Goal: Task Accomplishment & Management: Manage account settings

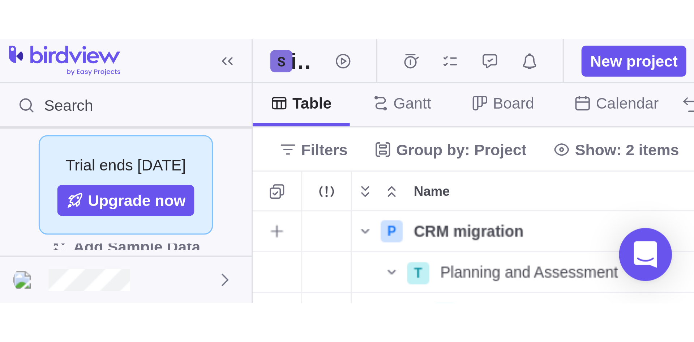
scroll to position [280, 606]
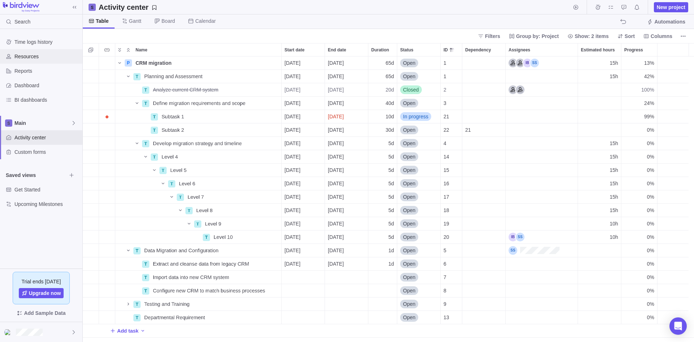
click at [32, 56] on span "Resources" at bounding box center [46, 56] width 65 height 7
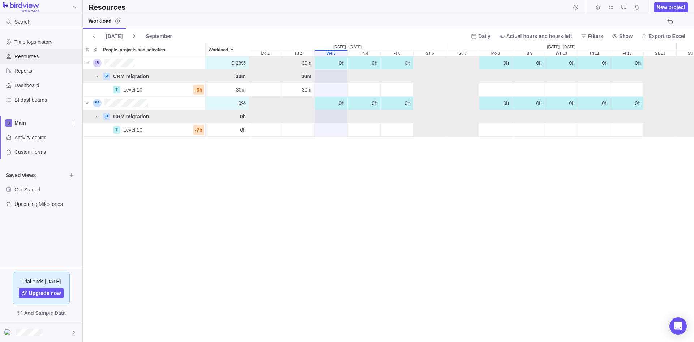
scroll to position [279, 606]
click at [305, 61] on span "30m" at bounding box center [307, 62] width 10 height 7
click at [305, 77] on span "30m" at bounding box center [306, 76] width 10 height 7
click at [334, 87] on div "We 3" at bounding box center [331, 89] width 33 height 13
click at [346, 189] on div "0.28% 0.28% 30m 0h 0h 0h 0h 0h 0h 0h 0h 0h 0h 0h 0h 0h 0h 0h 0h 0h 0h 0h 0h P C…" at bounding box center [388, 198] width 611 height 285
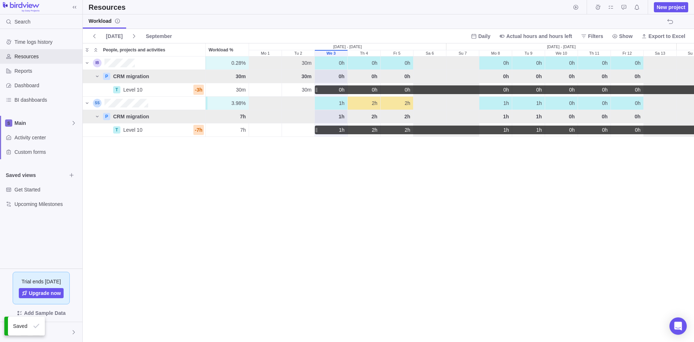
click at [338, 200] on div "0.28% 0.28% 30m 0h 0h 0h 0h 0h 0h 0h 0h 0h 0h 0h 0h 0h 0h 0h 0h 0h 0h 0h 0h P C…" at bounding box center [388, 198] width 611 height 285
click at [293, 179] on div "0.28% 0.28% 30m 0h 0h 0h 0h 0h 0h 0h 0h 0h 0h 0h 0h 0h 0h 0h 0h 0h 0h 0h 0h P C…" at bounding box center [388, 198] width 611 height 285
click at [250, 182] on div "0.28% 0.28% 30m 0h 0h 0h 0h 0h 0h 0h 0h 0h 0h 0h 0h 0h 0h 0h 0h 0h 0h 0h 0h P C…" at bounding box center [388, 198] width 611 height 285
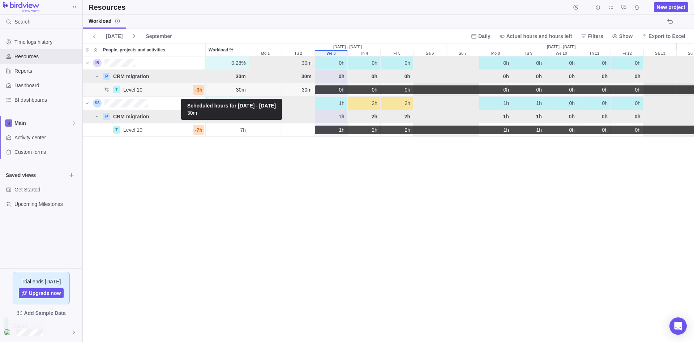
click at [240, 88] on span "30m" at bounding box center [241, 89] width 10 height 7
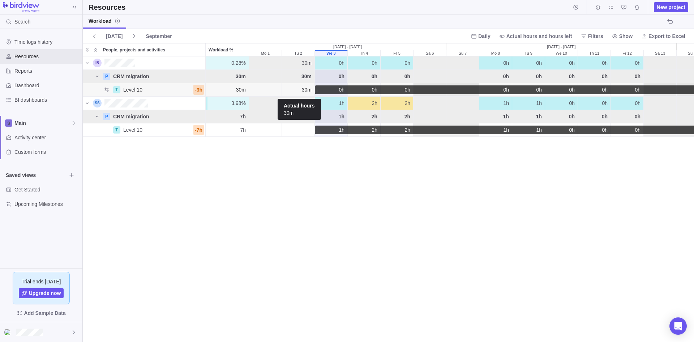
click at [306, 89] on span "30m" at bounding box center [307, 89] width 10 height 7
click at [305, 89] on span "30m" at bounding box center [307, 89] width 10 height 7
drag, startPoint x: 305, startPoint y: 89, endPoint x: 274, endPoint y: 147, distance: 65.8
click at [264, 168] on div "0.28% 0.28% 30m 0h 0h 0h 0h 0h 0h 0h 0h 0h 0h 0h 0h 0h 0h 0h 0h 0h 0h 0h 0h P C…" at bounding box center [388, 198] width 611 height 285
click at [304, 87] on span "30m" at bounding box center [307, 89] width 10 height 7
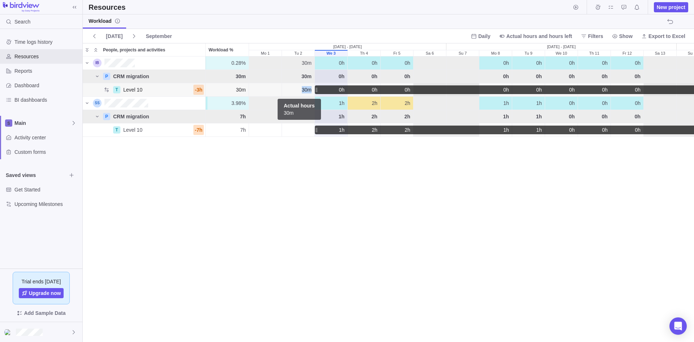
click at [304, 87] on span "30m" at bounding box center [307, 89] width 10 height 7
click at [295, 196] on div "0.28% 0.28% 30m 0h 0h 0h 0h 0h 0h 0h 0h 0h 0h 0h 0h 0h 0h 0h 0h 0h 0h 0h 0h P C…" at bounding box center [388, 198] width 611 height 285
click at [153, 35] on span "September" at bounding box center [159, 36] width 26 height 7
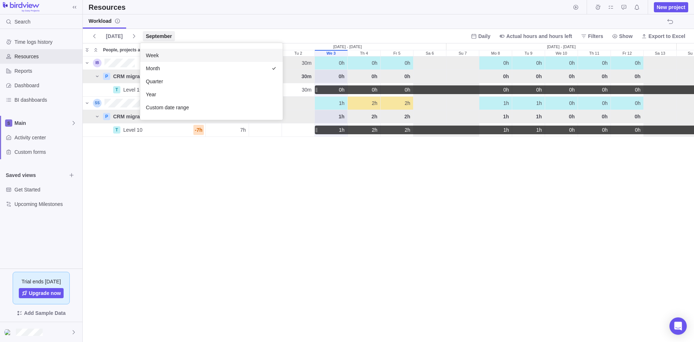
click at [153, 54] on span "Week" at bounding box center [152, 55] width 13 height 7
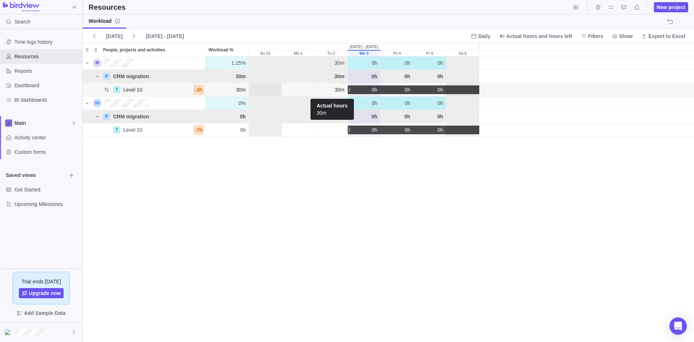
click at [340, 87] on span "30m" at bounding box center [340, 89] width 10 height 7
click at [25, 137] on span "Activity center" at bounding box center [46, 137] width 65 height 7
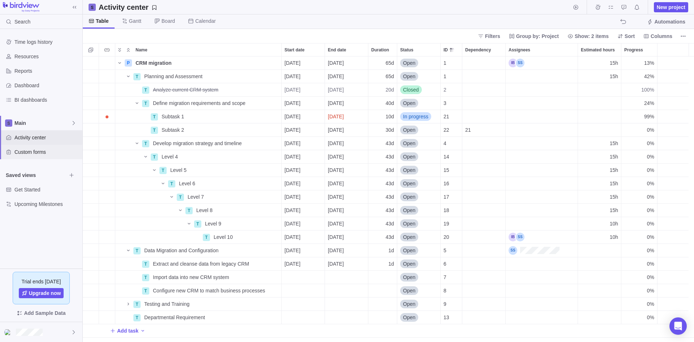
click at [28, 153] on span "Custom forms" at bounding box center [46, 151] width 65 height 7
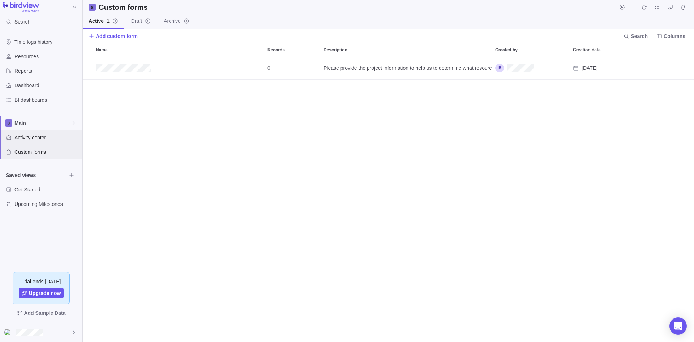
scroll to position [280, 606]
click at [29, 137] on span "Activity center" at bounding box center [46, 137] width 65 height 7
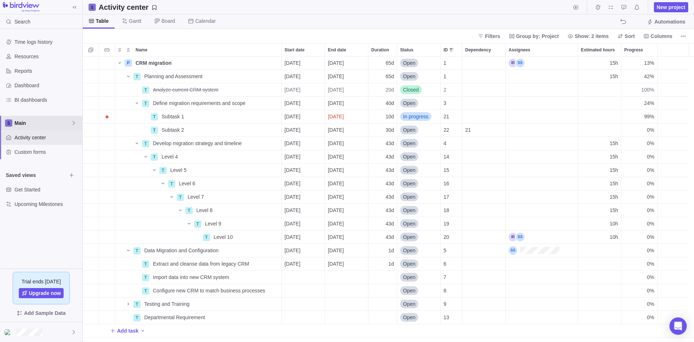
click at [27, 121] on span "Main" at bounding box center [42, 122] width 56 height 7
click at [106, 184] on body "Search Time logs history Resources Reports Dashboard BI dashboards Main Activit…" at bounding box center [347, 171] width 694 height 342
click at [73, 121] on icon at bounding box center [74, 123] width 6 height 6
click at [74, 125] on icon at bounding box center [74, 123] width 6 height 6
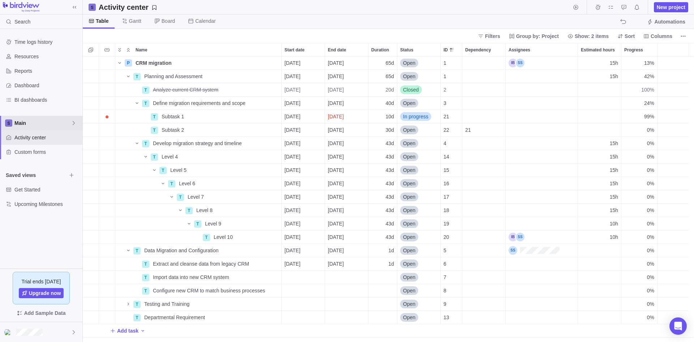
click at [70, 121] on span "Main" at bounding box center [42, 122] width 56 height 7
click at [39, 154] on span "New space" at bounding box center [34, 153] width 26 height 7
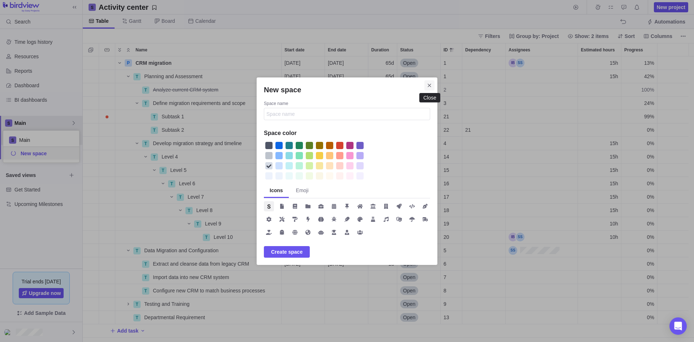
click at [429, 86] on icon "Close" at bounding box center [429, 84] width 3 height 3
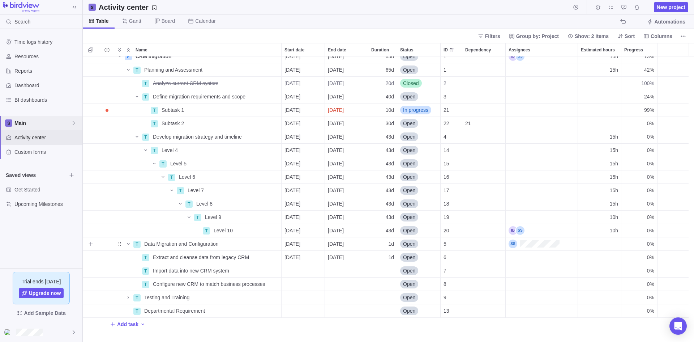
scroll to position [0, 0]
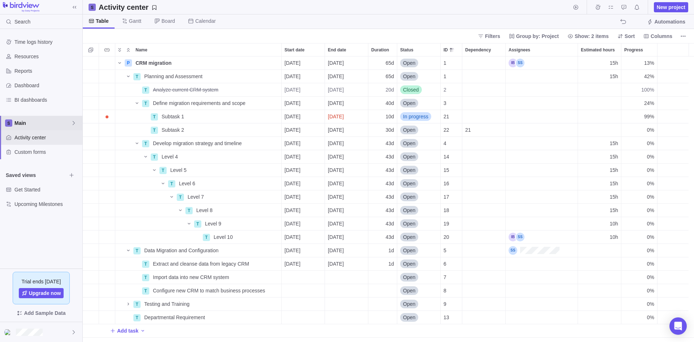
click at [71, 123] on icon at bounding box center [74, 123] width 6 height 6
click at [110, 211] on body "Search Time logs history Resources Reports Dashboard BI dashboards Main Activit…" at bounding box center [347, 171] width 694 height 342
click at [29, 189] on span "Get Started" at bounding box center [40, 189] width 52 height 7
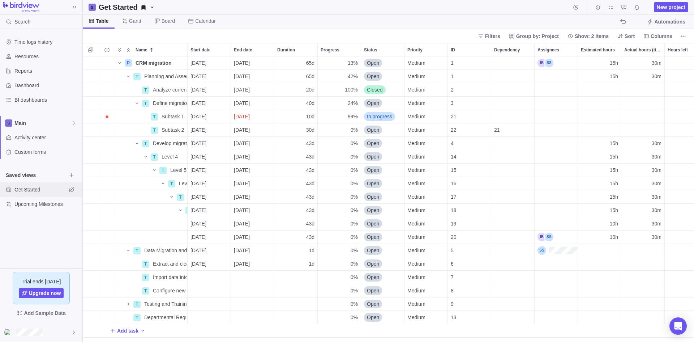
scroll to position [280, 606]
click at [73, 189] on icon "Hide view" at bounding box center [72, 190] width 6 height 6
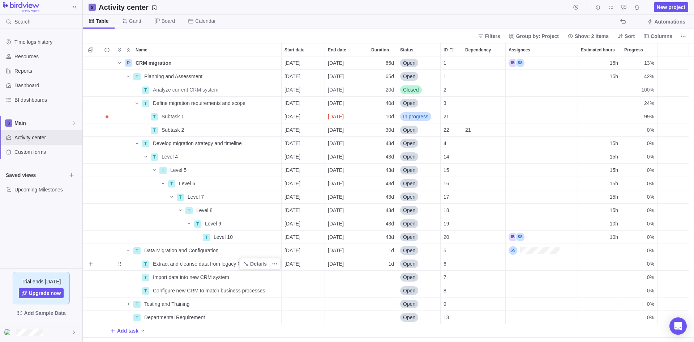
scroll to position [22, 0]
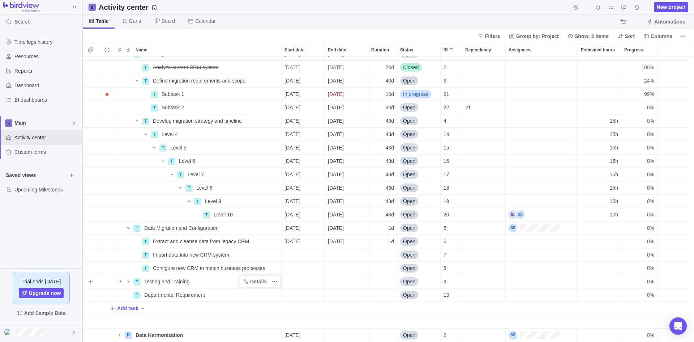
click at [128, 282] on icon "Name" at bounding box center [128, 281] width 6 height 6
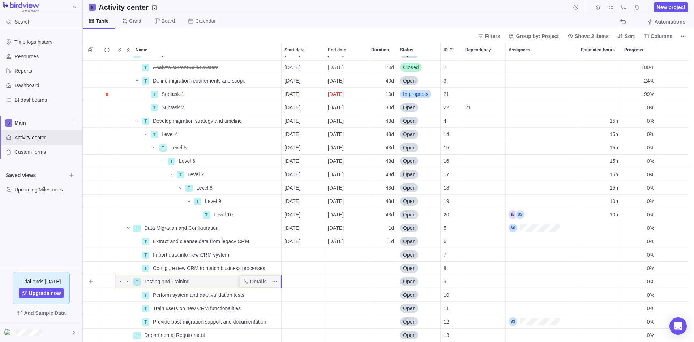
click at [127, 281] on icon "Name" at bounding box center [128, 280] width 3 height 1
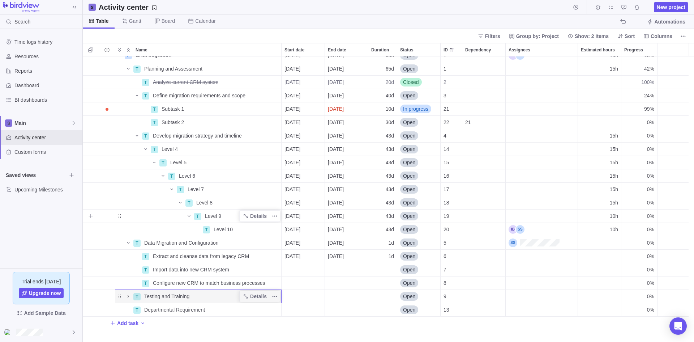
scroll to position [0, 0]
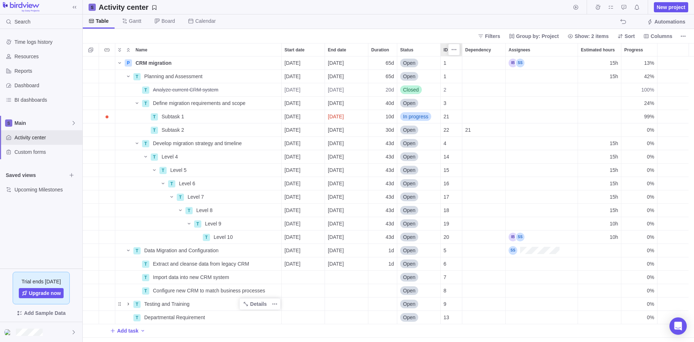
click at [448, 50] on span "ID" at bounding box center [446, 49] width 4 height 7
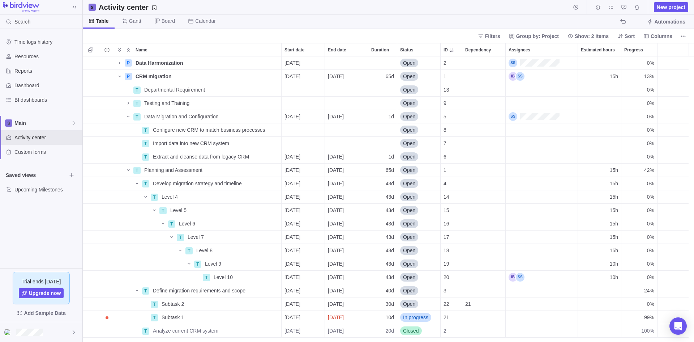
scroll to position [280, 606]
click at [446, 51] on span "ID" at bounding box center [446, 49] width 4 height 7
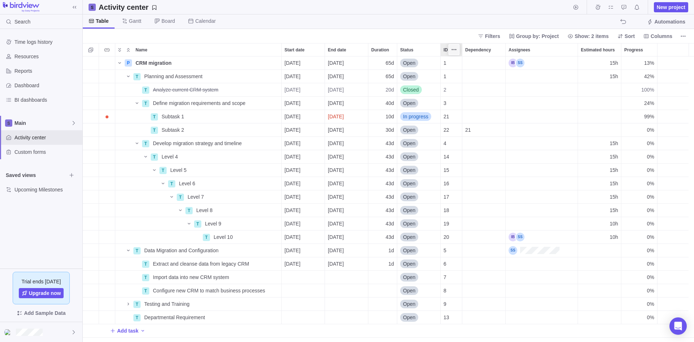
click at [453, 50] on icon "More actions" at bounding box center [452, 49] width 1 height 1
click at [431, 31] on body "Search Time logs history Resources Reports Dashboard BI dashboards Main Activit…" at bounding box center [347, 171] width 694 height 342
click at [634, 34] on span "Sort" at bounding box center [630, 36] width 10 height 7
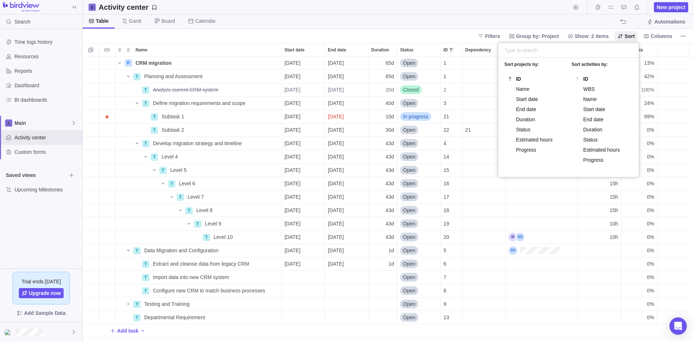
click at [428, 17] on body "Search Time logs history Resources Reports Dashboard BI dashboards Main Activit…" at bounding box center [347, 171] width 694 height 342
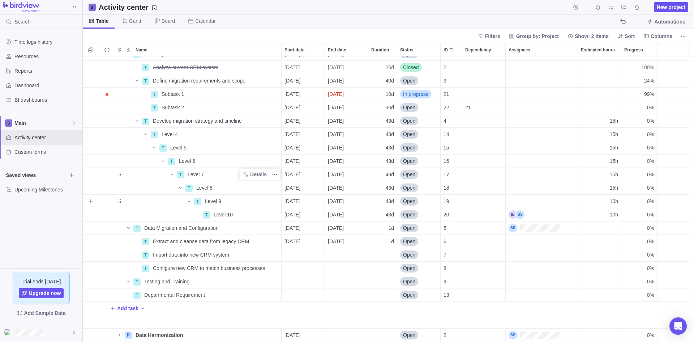
scroll to position [0, 0]
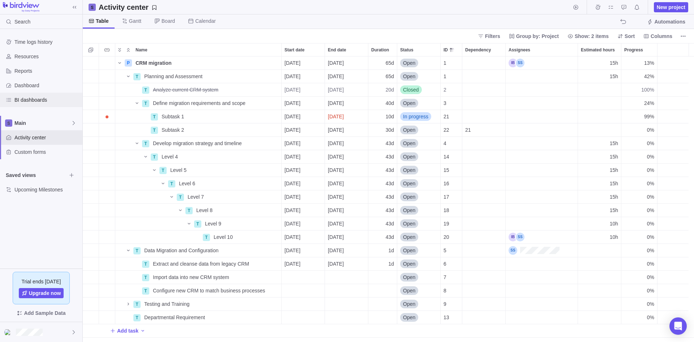
click at [34, 102] on span "BI dashboards" at bounding box center [46, 99] width 65 height 7
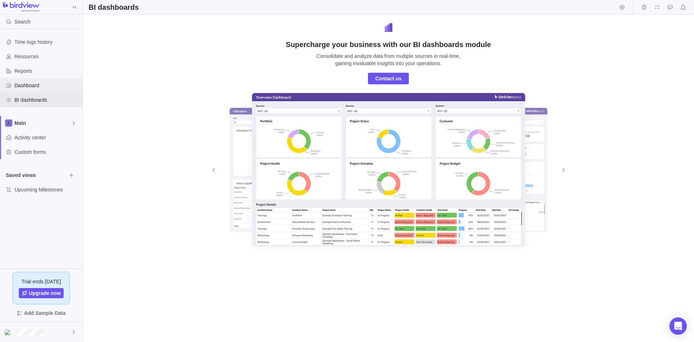
click at [28, 85] on span "Dashboard" at bounding box center [46, 85] width 65 height 7
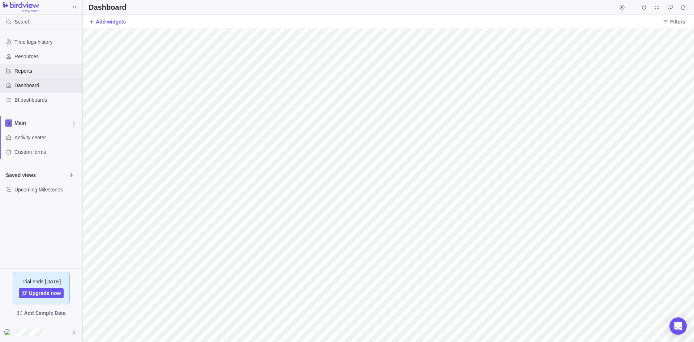
click at [24, 71] on span "Reports" at bounding box center [46, 70] width 65 height 7
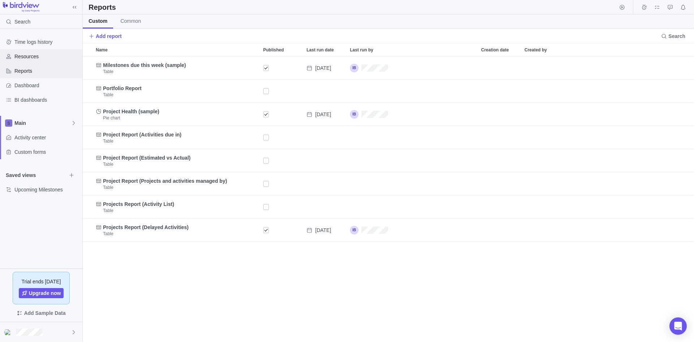
scroll to position [280, 606]
click at [134, 20] on span "Common" at bounding box center [130, 20] width 21 height 7
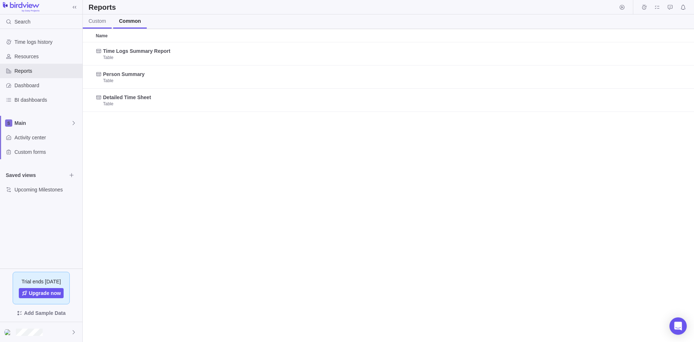
scroll to position [294, 606]
click at [101, 22] on span "Custom" at bounding box center [97, 20] width 17 height 7
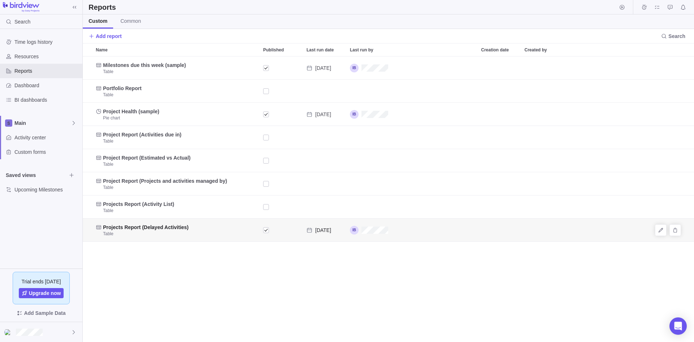
scroll to position [280, 606]
click at [46, 41] on span "Time logs history" at bounding box center [46, 41] width 65 height 7
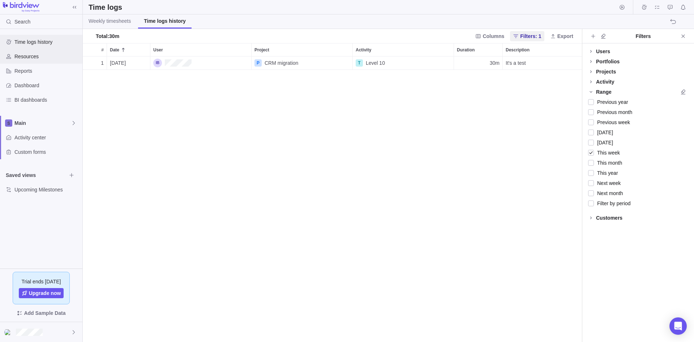
scroll to position [280, 494]
click at [24, 57] on span "Resources" at bounding box center [46, 56] width 65 height 7
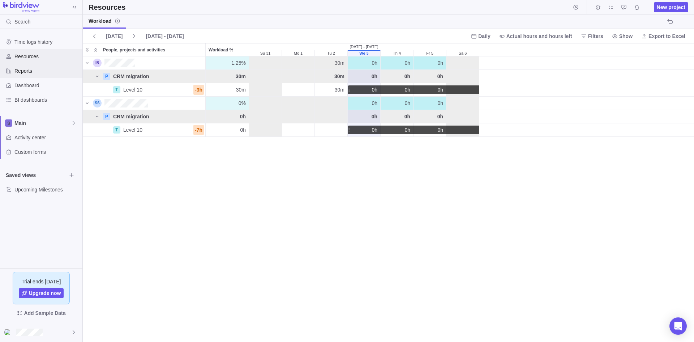
scroll to position [279, 606]
click at [547, 35] on span "Actual hours and hours left" at bounding box center [539, 36] width 66 height 7
click at [514, 226] on body "Search Time logs history Resources Reports Dashboard BI dashboards Main Activit…" at bounding box center [347, 171] width 694 height 342
click at [26, 56] on span "Resources" at bounding box center [46, 56] width 65 height 7
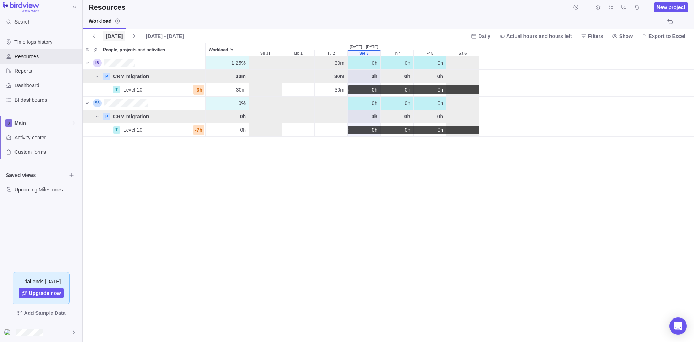
click at [115, 36] on span "[DATE]" at bounding box center [114, 36] width 17 height 7
click at [113, 35] on span "[DATE]" at bounding box center [114, 36] width 17 height 7
click at [154, 34] on span "[DATE] - [DATE]" at bounding box center [165, 36] width 38 height 7
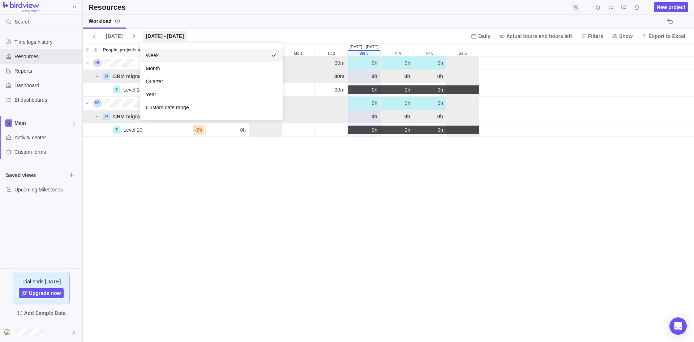
click at [153, 55] on span "Week" at bounding box center [152, 55] width 13 height 7
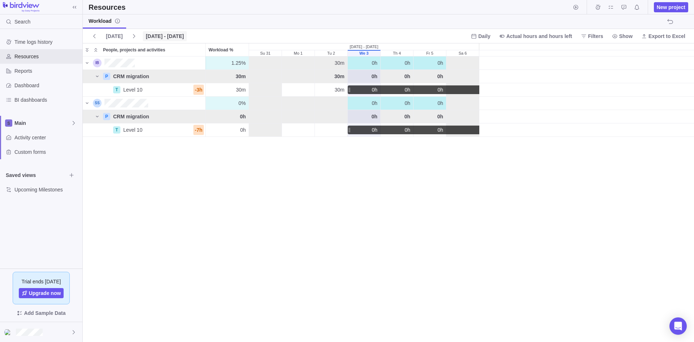
click at [152, 36] on span "[DATE] - [DATE]" at bounding box center [165, 36] width 38 height 7
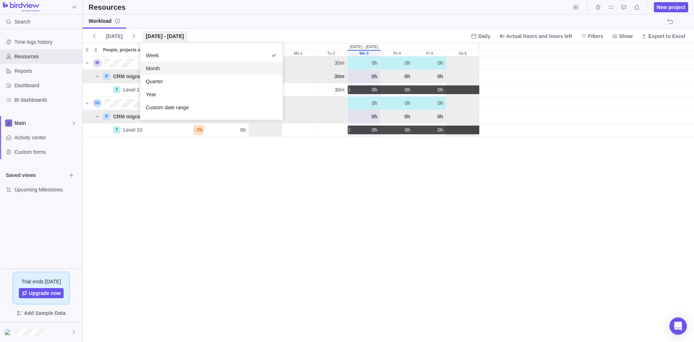
click at [158, 69] on span "Month" at bounding box center [153, 68] width 14 height 7
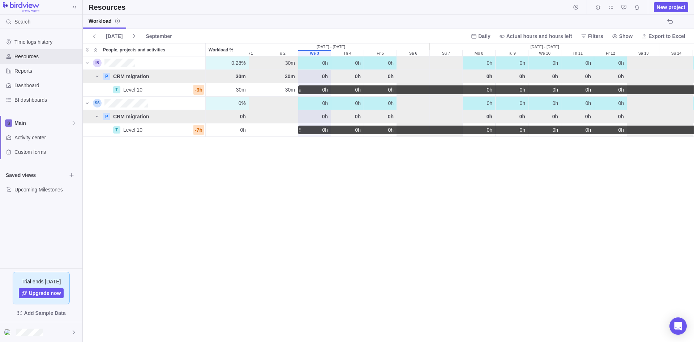
scroll to position [0, 0]
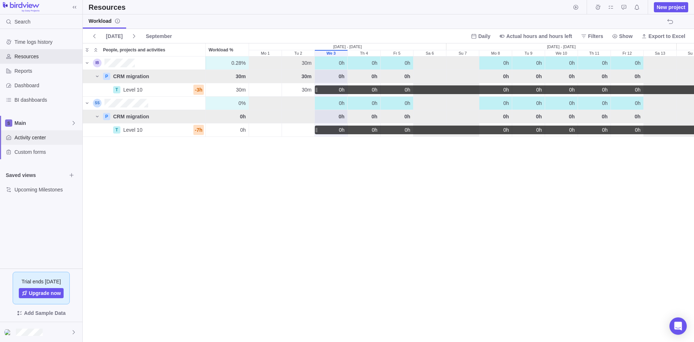
click at [34, 139] on span "Activity center" at bounding box center [46, 137] width 65 height 7
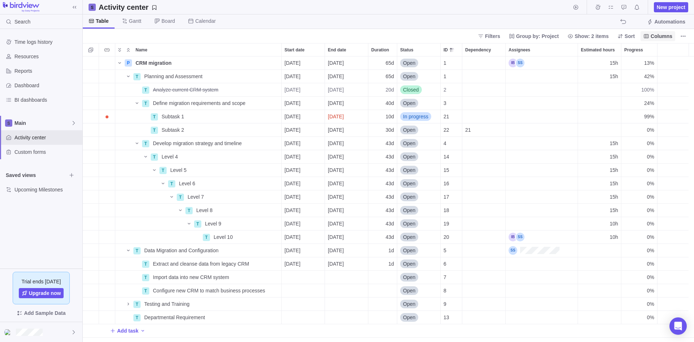
click at [665, 38] on span "Columns" at bounding box center [662, 36] width 22 height 7
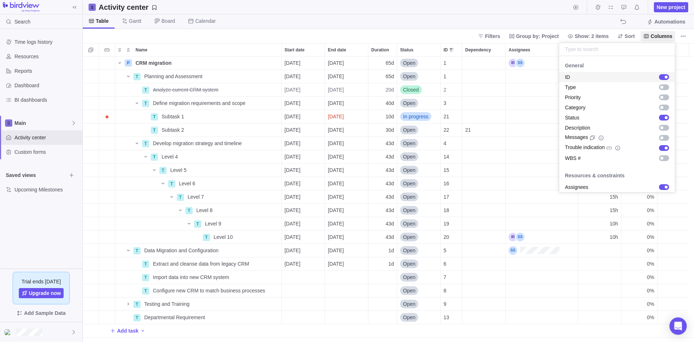
click at [684, 35] on body "Search Time logs history Resources Reports Dashboard BI dashboards Main Activit…" at bounding box center [347, 171] width 694 height 342
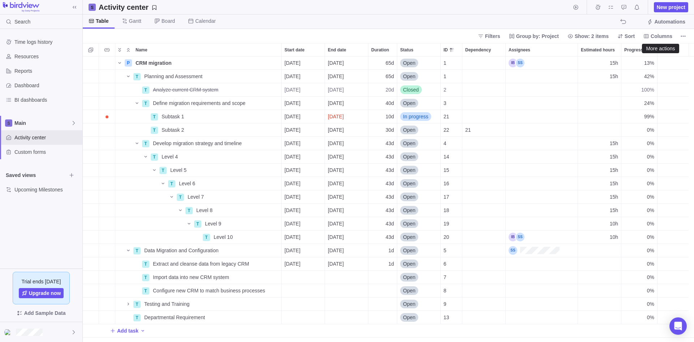
click at [684, 35] on icon "More actions" at bounding box center [683, 36] width 6 height 6
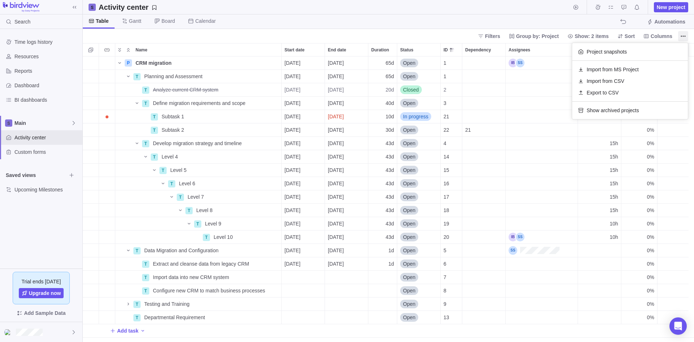
click at [459, 26] on body "Search Time logs history Resources Reports Dashboard BI dashboards Main Activit…" at bounding box center [347, 171] width 694 height 342
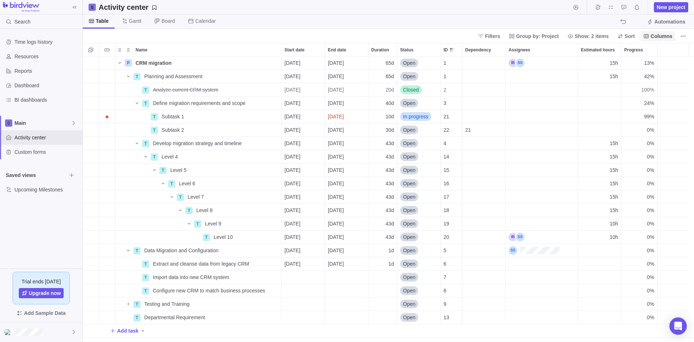
click at [661, 35] on span "Columns" at bounding box center [662, 36] width 22 height 7
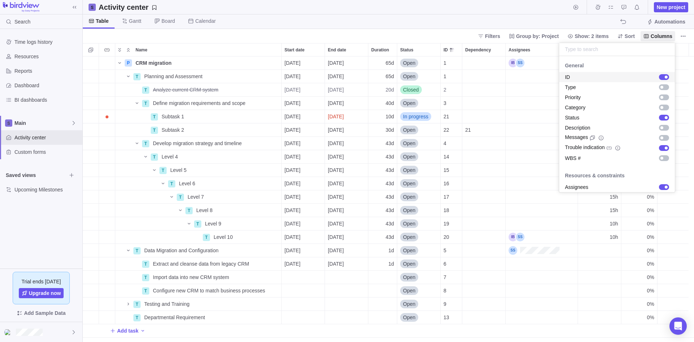
click at [530, 19] on body "Search Time logs history Resources Reports Dashboard BI dashboards Main Activit…" at bounding box center [347, 171] width 694 height 342
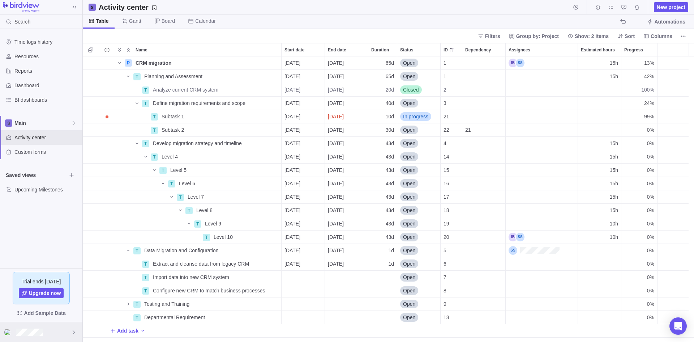
click at [71, 333] on icon at bounding box center [74, 332] width 6 height 6
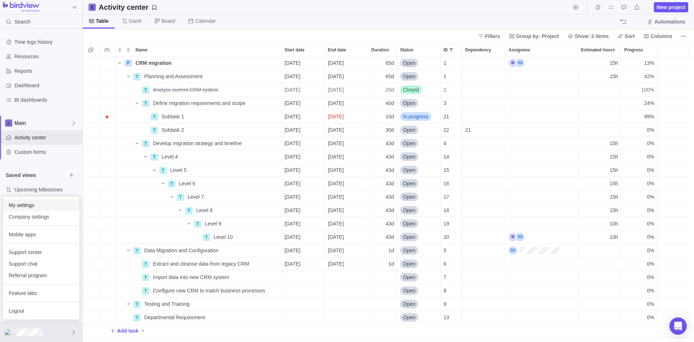
click at [26, 203] on span "My settings" at bounding box center [41, 204] width 65 height 7
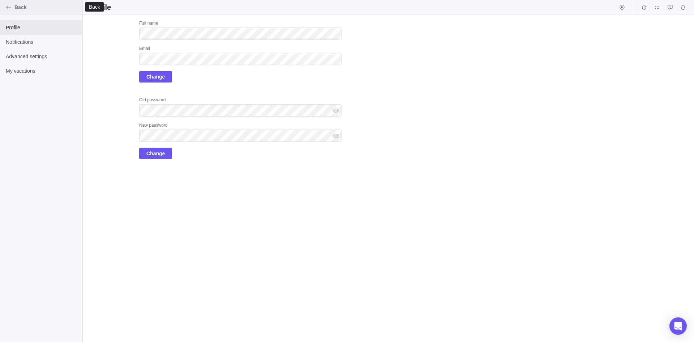
click at [22, 8] on span "Back" at bounding box center [46, 7] width 65 height 7
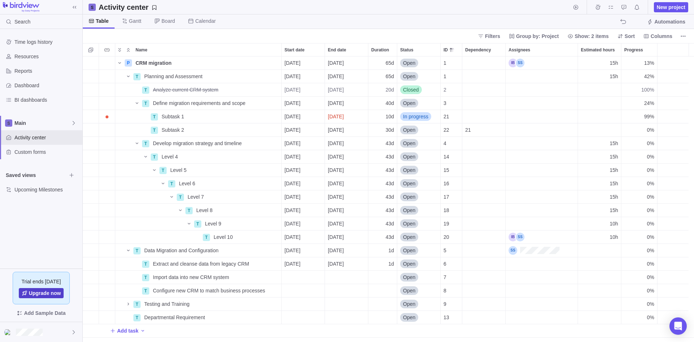
scroll to position [280, 606]
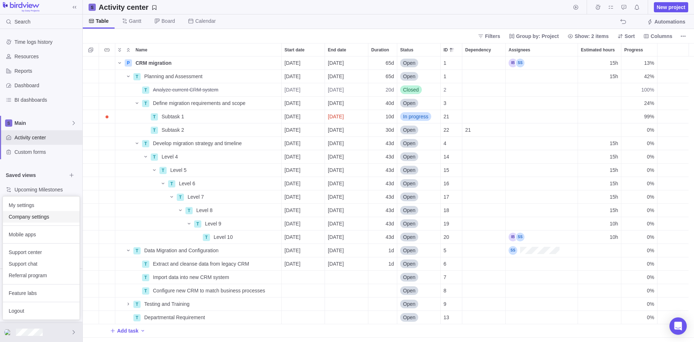
click at [28, 216] on span "Company settings" at bounding box center [41, 216] width 65 height 7
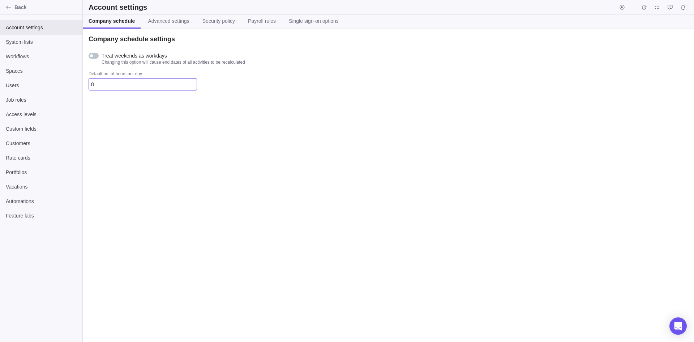
click at [109, 82] on input "8" at bounding box center [143, 84] width 108 height 12
type input "7"
click at [129, 125] on div "Company schedule settings Treat weekends as workdays Changing this option will …" at bounding box center [388, 185] width 611 height 313
click at [167, 21] on span "Advanced settings" at bounding box center [168, 20] width 41 height 7
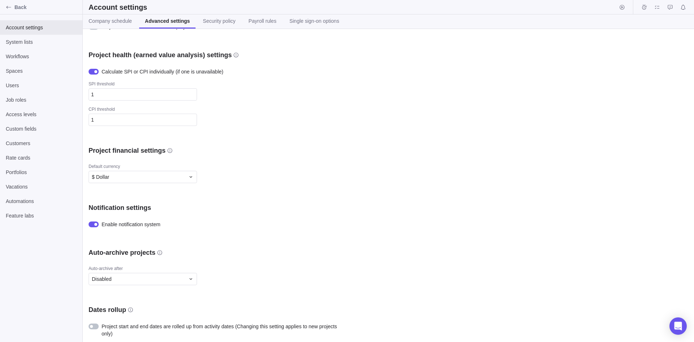
scroll to position [120, 0]
click at [192, 176] on icon at bounding box center [191, 176] width 6 height 6
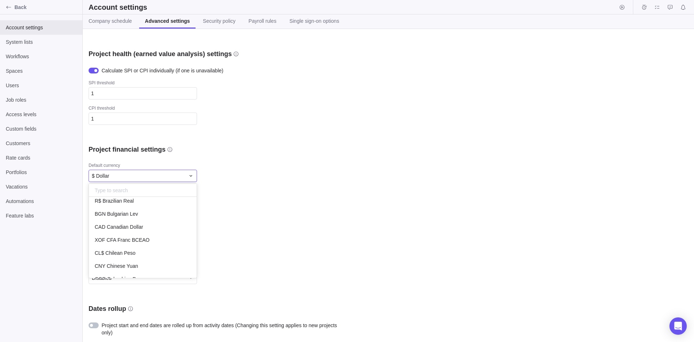
scroll to position [325, 0]
click at [123, 218] on span "CAD Canadian Dollar" at bounding box center [119, 218] width 48 height 7
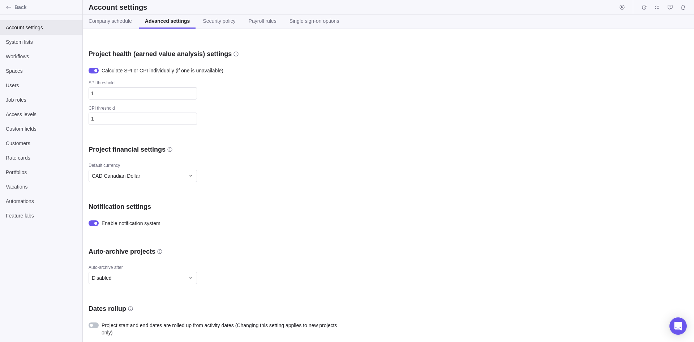
click at [95, 324] on div at bounding box center [94, 325] width 10 height 6
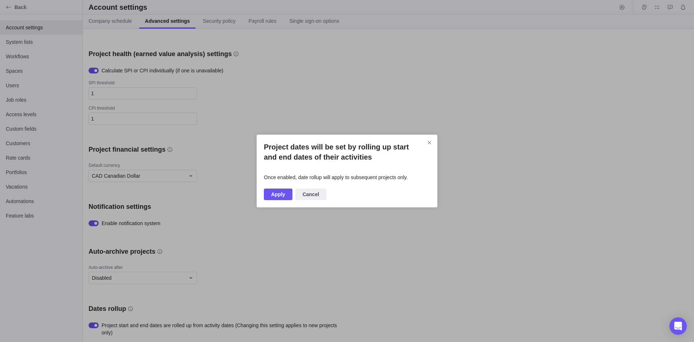
click at [276, 195] on span "Apply" at bounding box center [278, 194] width 14 height 9
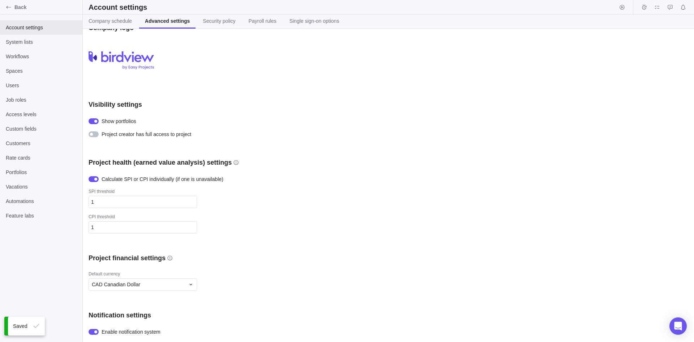
scroll to position [0, 0]
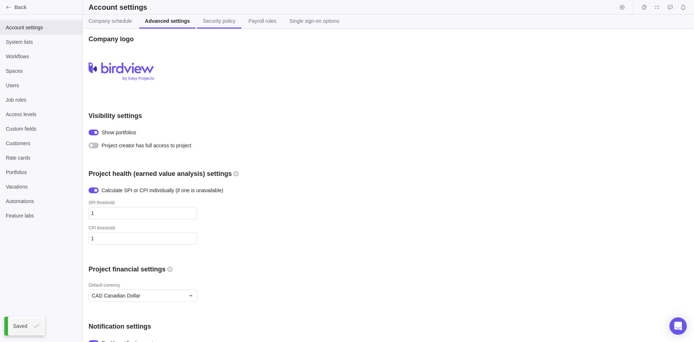
click at [215, 19] on span "Security policy" at bounding box center [219, 20] width 33 height 7
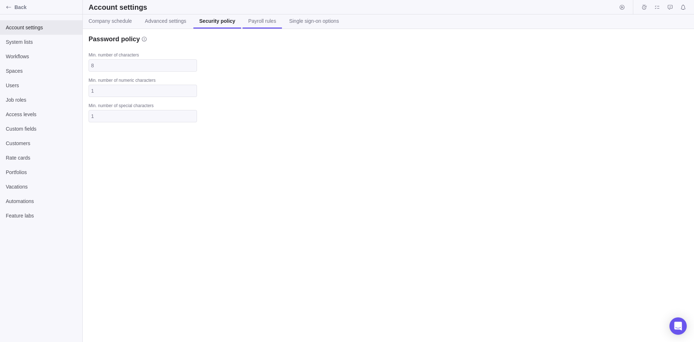
click at [257, 20] on span "Payroll rules" at bounding box center [262, 20] width 28 height 7
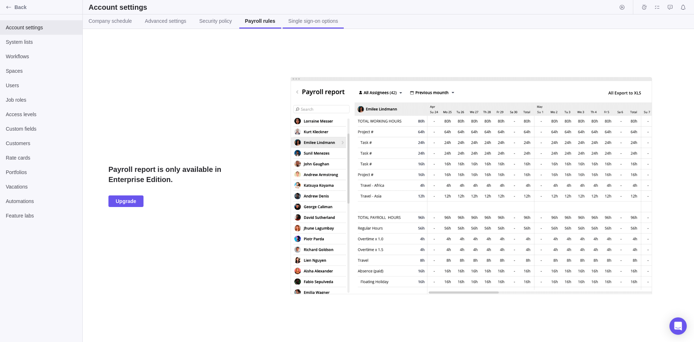
click at [306, 18] on span "Single sign-on options" at bounding box center [313, 20] width 50 height 7
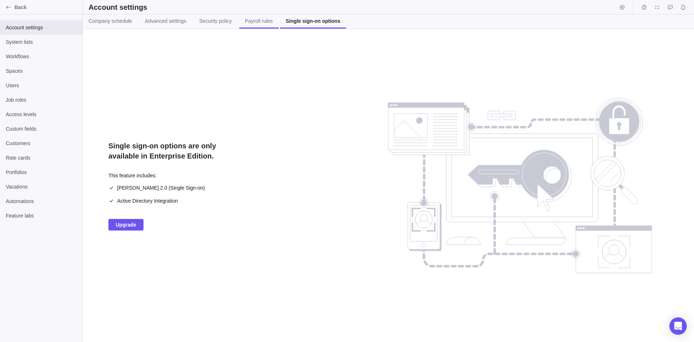
click at [255, 20] on span "Payroll rules" at bounding box center [259, 20] width 28 height 7
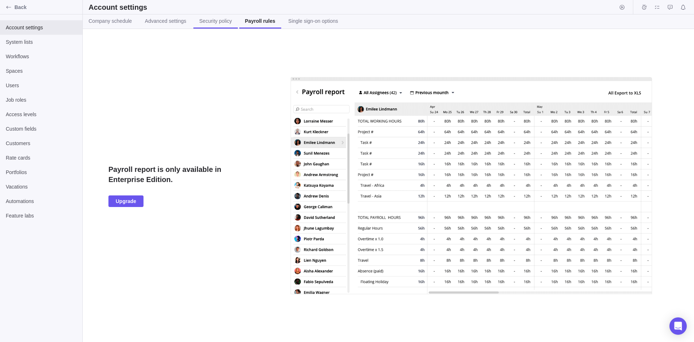
click at [217, 23] on span "Security policy" at bounding box center [215, 20] width 33 height 7
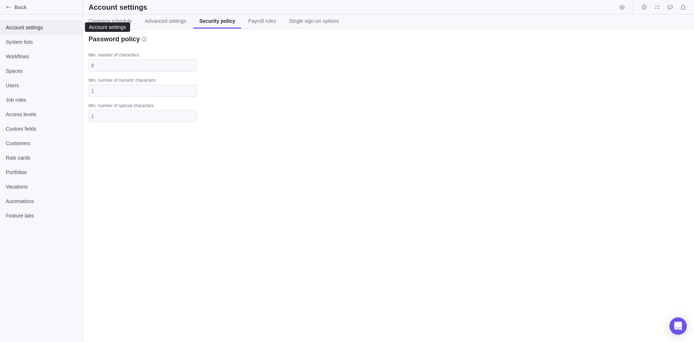
click at [31, 27] on span "Account settings" at bounding box center [41, 27] width 71 height 7
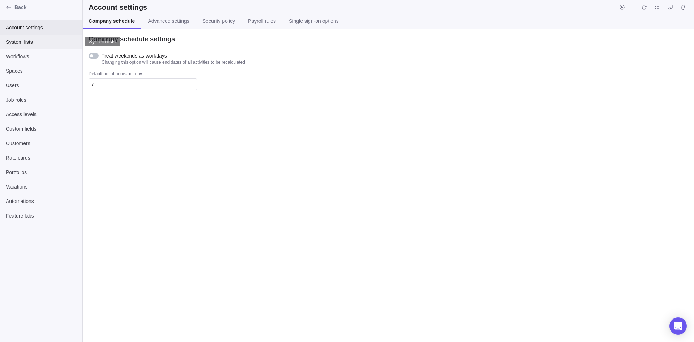
click at [22, 40] on span "System lists" at bounding box center [41, 41] width 71 height 7
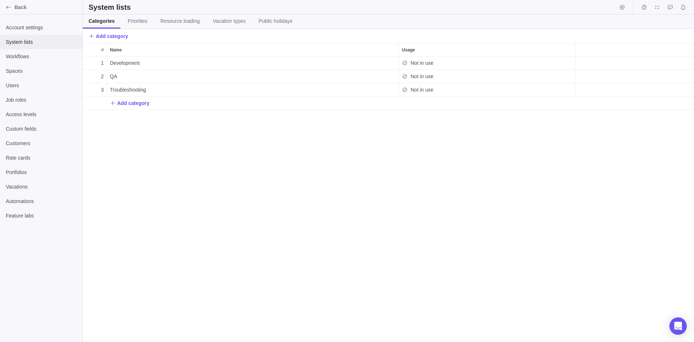
scroll to position [280, 606]
click at [31, 29] on span "Account settings" at bounding box center [41, 27] width 71 height 7
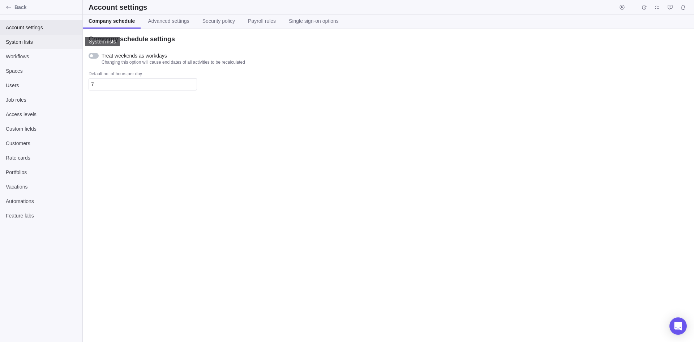
click at [18, 43] on span "System lists" at bounding box center [41, 41] width 71 height 7
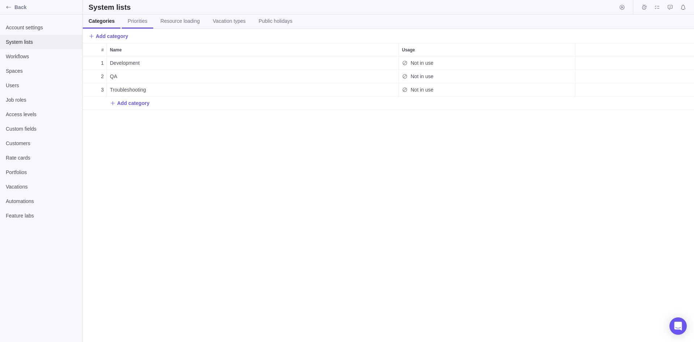
scroll to position [280, 606]
click at [138, 20] on span "Priorities" at bounding box center [138, 20] width 20 height 7
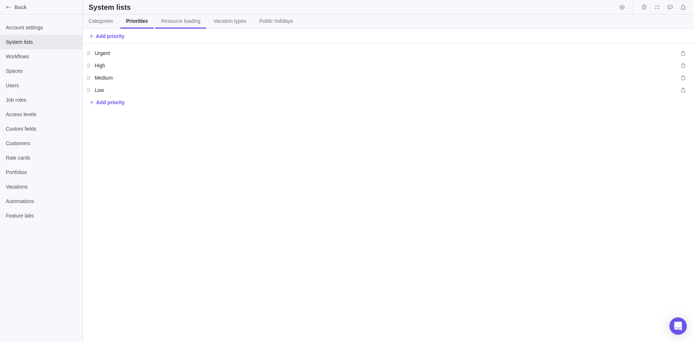
click at [176, 22] on span "Resource loading" at bounding box center [180, 20] width 39 height 7
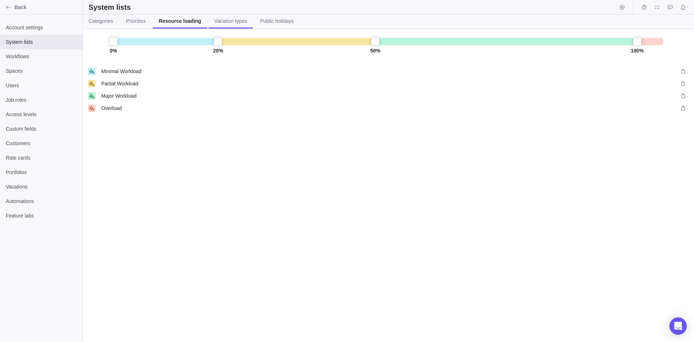
click at [225, 18] on span "Vacation types" at bounding box center [230, 20] width 33 height 7
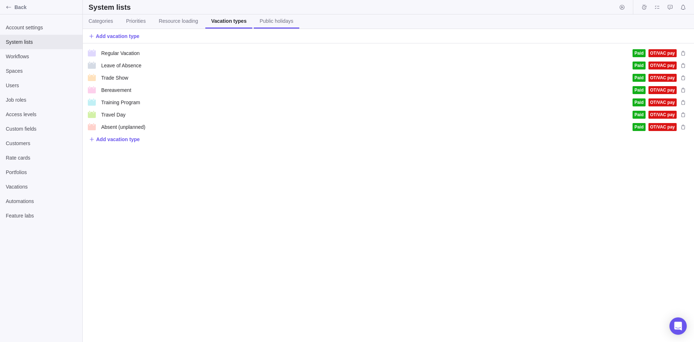
click at [270, 20] on span "Public holidays" at bounding box center [277, 20] width 34 height 7
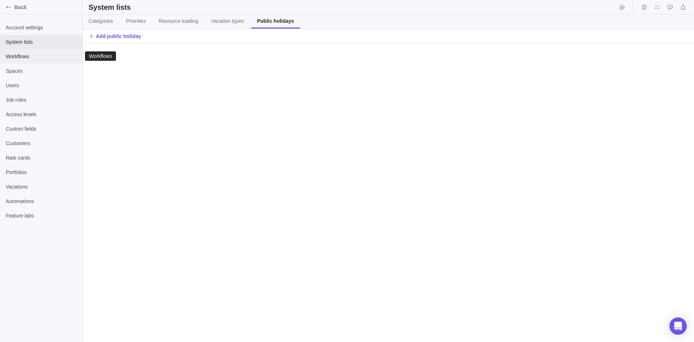
click at [20, 56] on span "Workflows" at bounding box center [41, 56] width 71 height 7
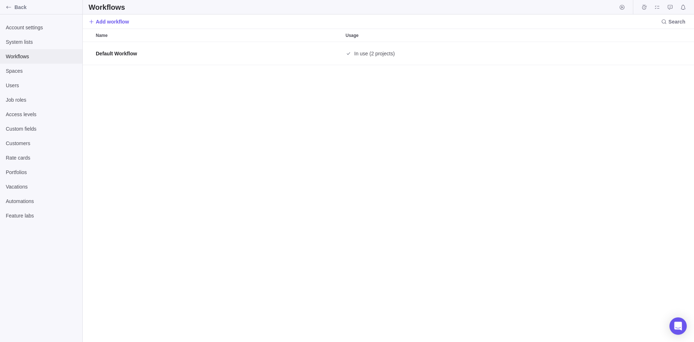
scroll to position [294, 606]
click at [121, 20] on span "Add workflow" at bounding box center [112, 21] width 33 height 7
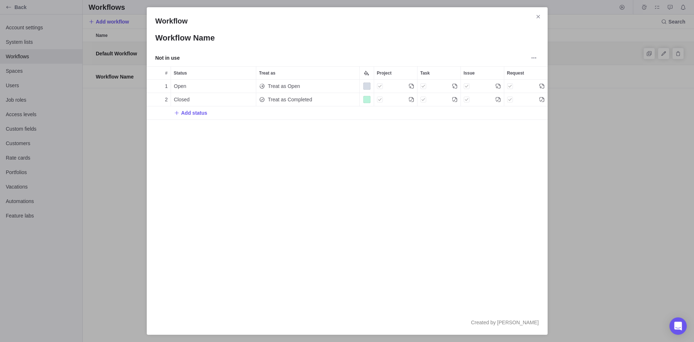
scroll to position [225, 395]
click at [539, 18] on icon "Close" at bounding box center [538, 17] width 6 height 6
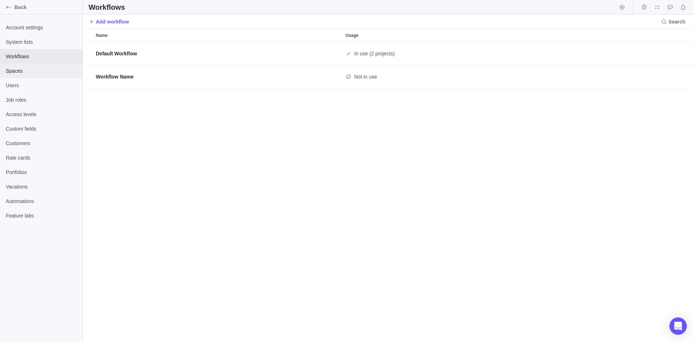
click at [13, 67] on span "Spaces" at bounding box center [41, 70] width 71 height 7
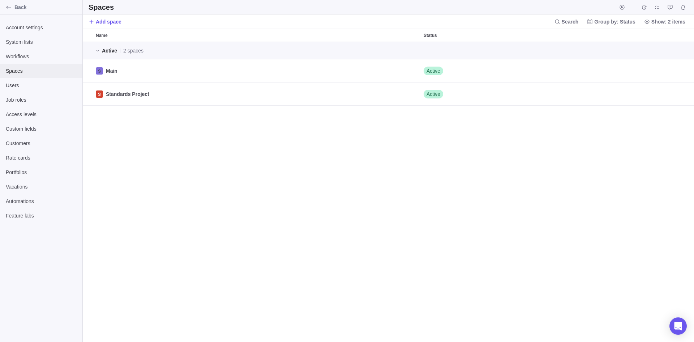
scroll to position [294, 606]
click at [16, 85] on span "Users" at bounding box center [41, 85] width 71 height 7
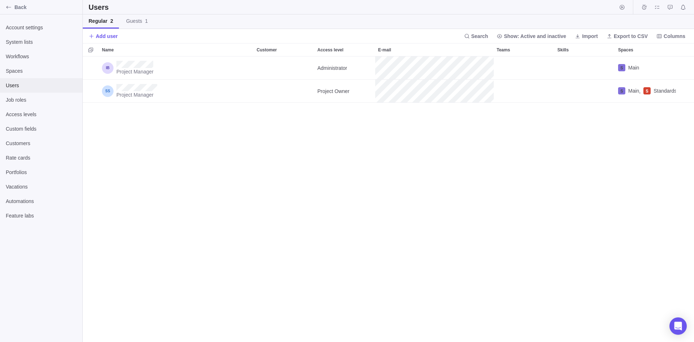
scroll to position [280, 606]
click at [18, 100] on span "Job roles" at bounding box center [41, 99] width 71 height 7
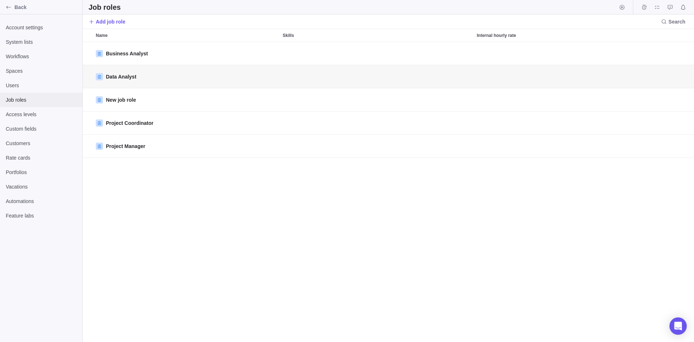
scroll to position [294, 606]
type textarea "x"
click at [575, 75] on div at bounding box center [616, 73] width 141 height 18
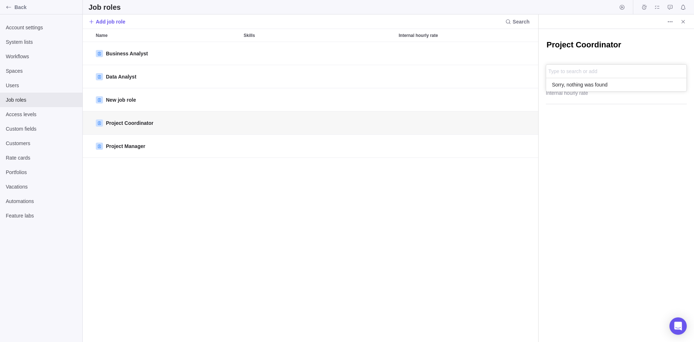
click at [614, 71] on div "Type to search or add" at bounding box center [616, 71] width 140 height 13
type input "s"
click at [481, 105] on body "Back Account settings System lists Workflows Spaces Users Job roles Access leve…" at bounding box center [347, 171] width 694 height 342
click at [562, 90] on input "Internal hourly rate" at bounding box center [616, 95] width 141 height 18
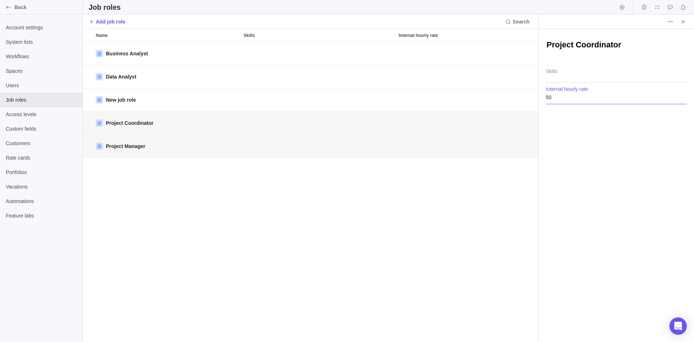
type input "50"
click at [568, 97] on input "50" at bounding box center [616, 95] width 141 height 18
click at [578, 136] on div "Project Coordinator Skills 50 Internal hourly rate" at bounding box center [616, 185] width 155 height 313
click at [576, 71] on div at bounding box center [616, 73] width 141 height 18
type input "Project Management"
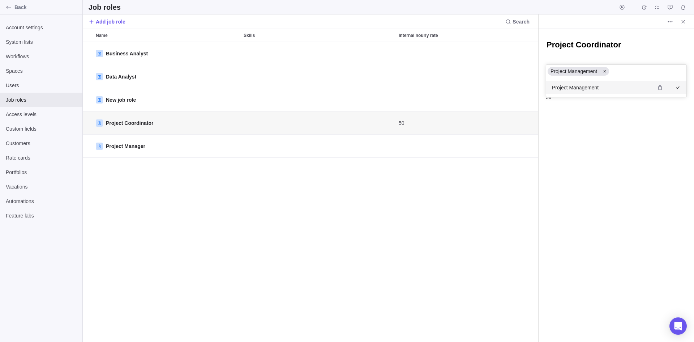
click at [560, 147] on div "Project Coordinator Project Management Project Management Skills 50 Internal ho…" at bounding box center [616, 185] width 155 height 313
click at [572, 69] on div at bounding box center [616, 73] width 141 height 18
click at [583, 85] on span "Project Management" at bounding box center [575, 87] width 47 height 7
click at [341, 223] on body "Back Account settings System lists Workflows Spaces Users Job roles Access leve…" at bounding box center [347, 171] width 694 height 342
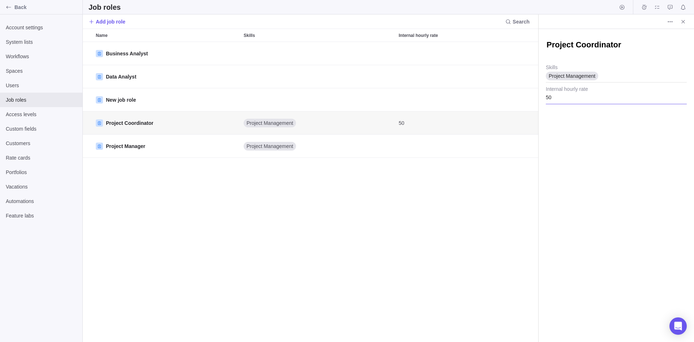
type textarea "x"
click at [558, 97] on input "50" at bounding box center [616, 95] width 141 height 18
type input "40"
type textarea "x"
click at [603, 99] on input "Internal hourly rate" at bounding box center [616, 95] width 141 height 18
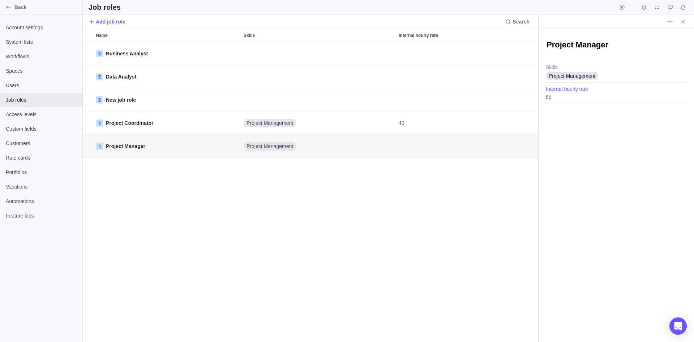
type input "50"
type textarea "x"
click at [573, 72] on div at bounding box center [616, 73] width 141 height 18
click at [595, 72] on input "Business analisys" at bounding box center [574, 71] width 53 height 9
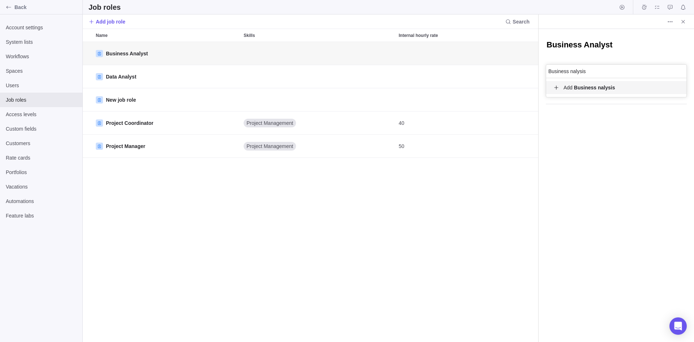
type input "Business Analysis"
click at [556, 166] on div "Business Analyst Business Analysis Business Analysis Project Management Skills …" at bounding box center [616, 185] width 155 height 313
click at [588, 95] on input "Internal hourly rate" at bounding box center [616, 95] width 141 height 18
type input "4"
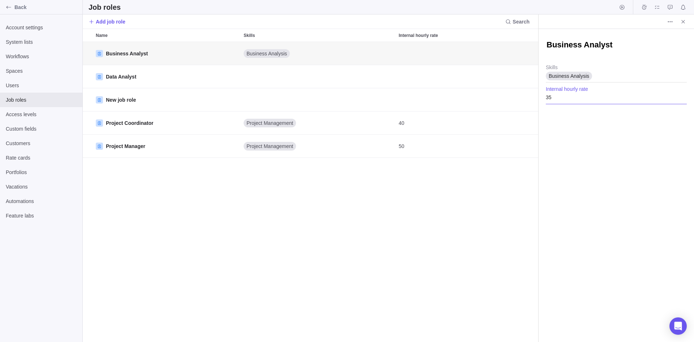
type input "35"
click at [583, 202] on div "Business Analyst Business Analysis Skills 35 Internal hourly rate" at bounding box center [616, 185] width 155 height 313
type textarea "x"
click at [577, 74] on div at bounding box center [616, 73] width 141 height 18
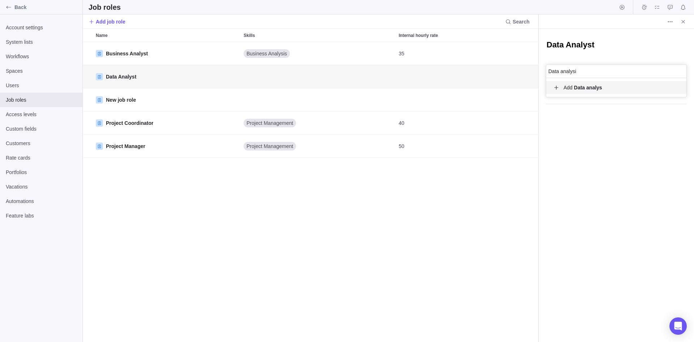
type input "Data analysis"
click at [593, 194] on div "Data Analyst Data analysis Business Analysis Data analysis Project Management S…" at bounding box center [616, 185] width 155 height 313
click at [593, 97] on input "Internal hourly rate" at bounding box center [616, 95] width 141 height 18
type input "45"
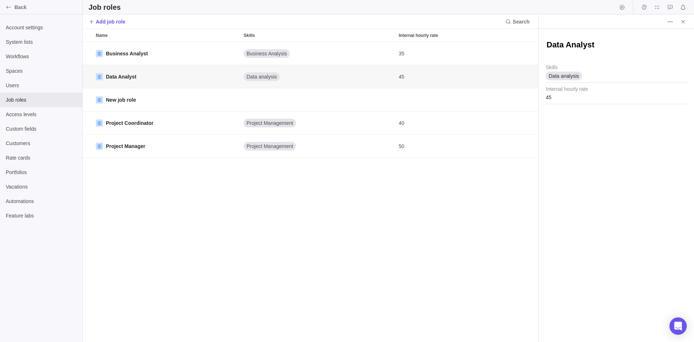
click at [199, 219] on div "Business Analyst Business Analysis 35 Data Analyst Data analysis 45 New job rol…" at bounding box center [310, 192] width 455 height 300
click at [18, 112] on span "Access levels" at bounding box center [41, 114] width 71 height 7
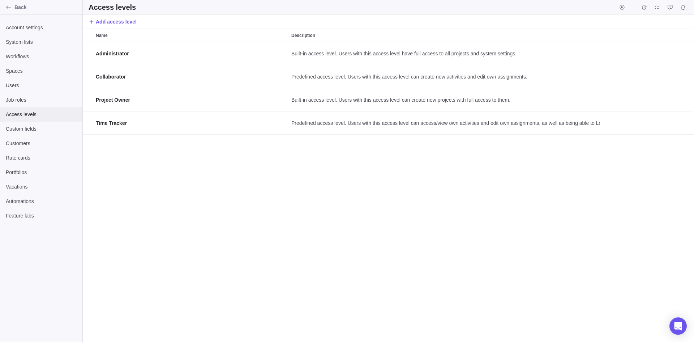
scroll to position [294, 606]
click at [18, 127] on span "Custom fields" at bounding box center [41, 128] width 71 height 7
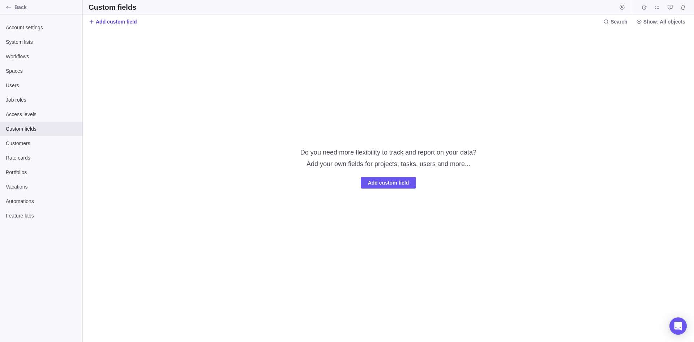
click at [112, 21] on span "Add custom field" at bounding box center [116, 21] width 41 height 7
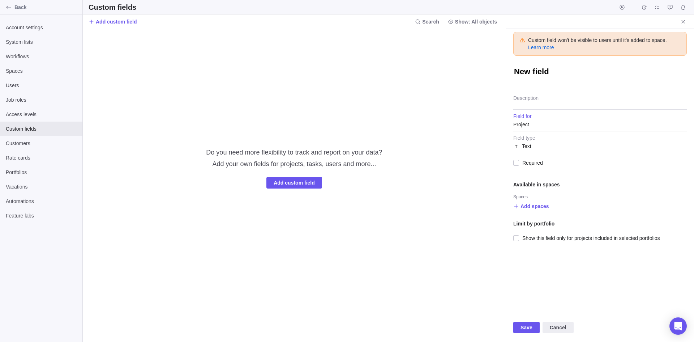
click at [540, 124] on div "Project" at bounding box center [600, 124] width 174 height 13
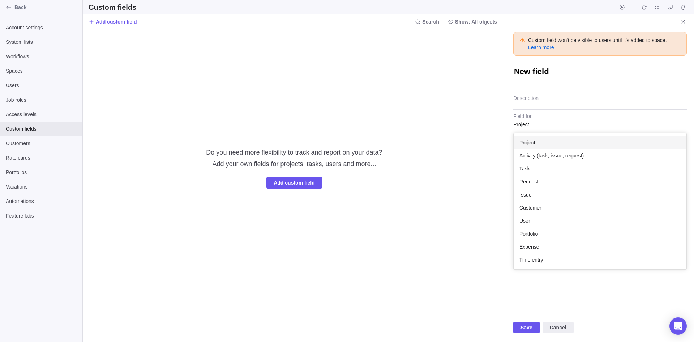
click at [489, 143] on body "Back Account settings System lists Workflows Spaces Users Job roles Access leve…" at bounding box center [347, 171] width 694 height 342
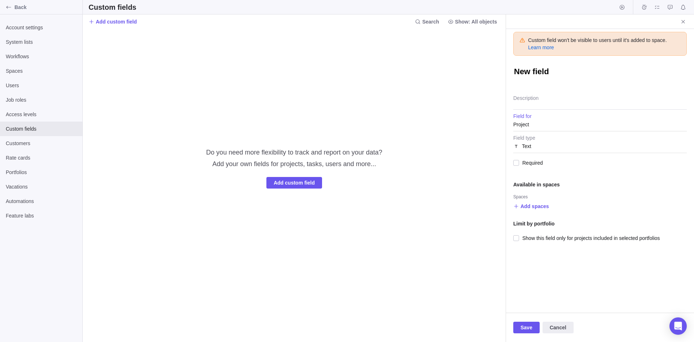
click at [532, 149] on div "Text" at bounding box center [600, 146] width 174 height 13
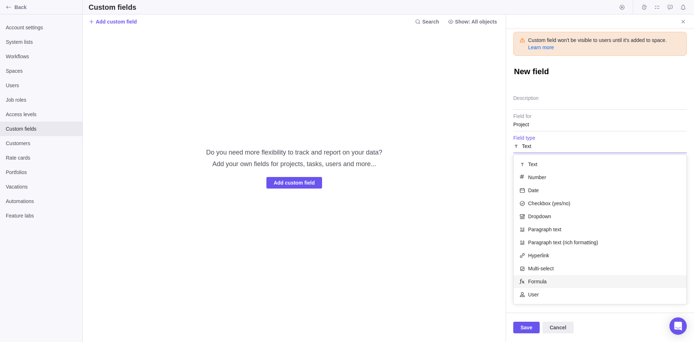
click at [539, 280] on span "Formula" at bounding box center [537, 281] width 18 height 7
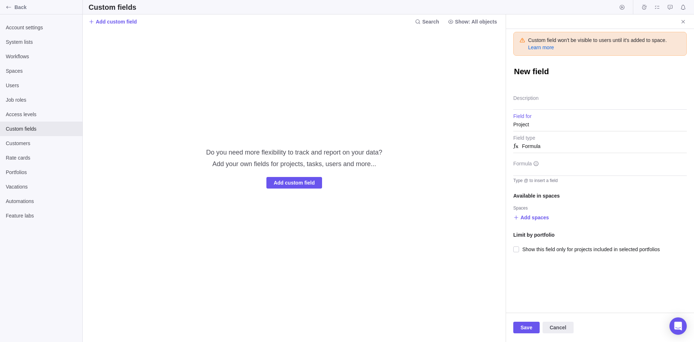
click at [543, 123] on div "Project" at bounding box center [600, 124] width 174 height 13
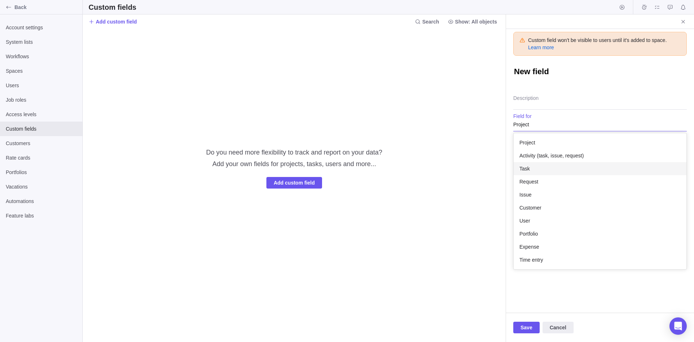
click at [528, 168] on span "Task" at bounding box center [524, 168] width 10 height 7
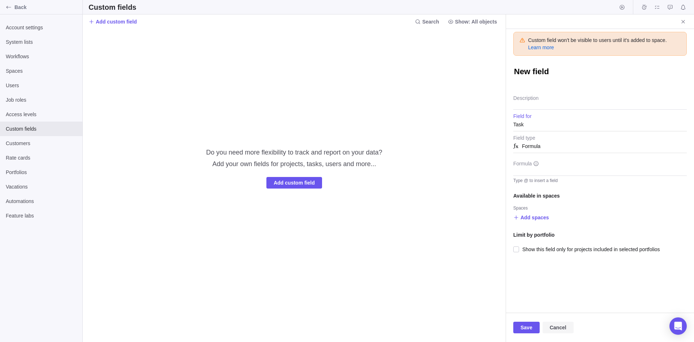
click at [557, 328] on span "Cancel" at bounding box center [558, 327] width 17 height 9
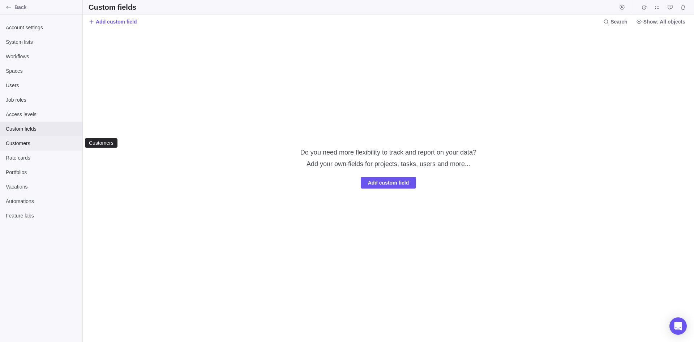
click at [21, 144] on span "Customers" at bounding box center [41, 143] width 71 height 7
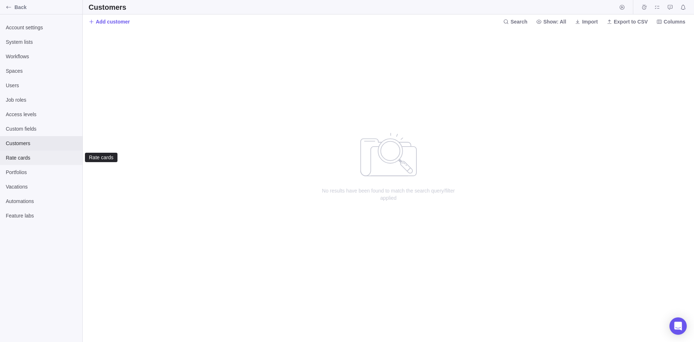
click at [21, 159] on span "Rate cards" at bounding box center [41, 157] width 71 height 7
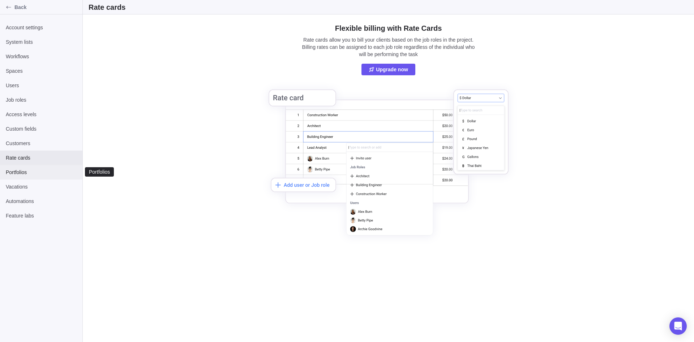
click at [18, 173] on span "Portfolios" at bounding box center [41, 171] width 71 height 7
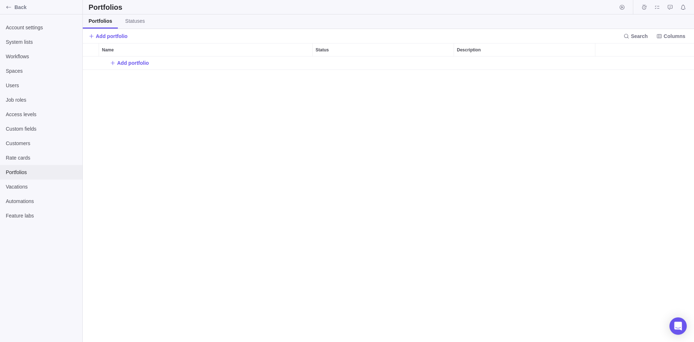
scroll to position [280, 606]
click at [134, 20] on span "Statuses" at bounding box center [135, 20] width 20 height 7
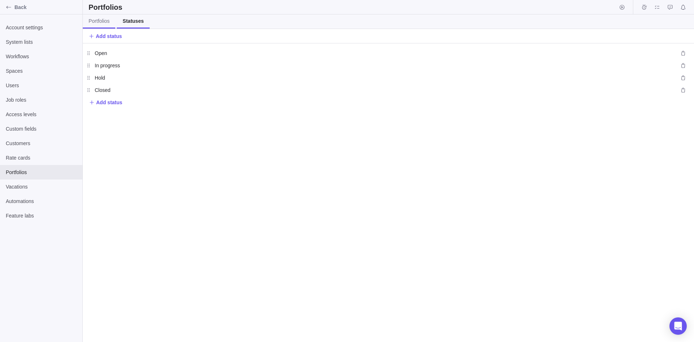
click at [98, 22] on span "Portfolios" at bounding box center [99, 20] width 21 height 7
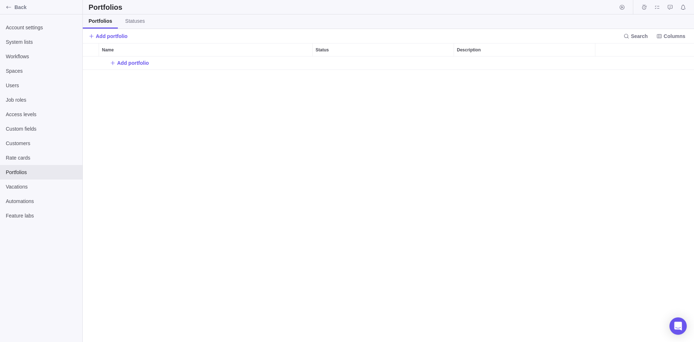
scroll to position [280, 606]
click at [133, 21] on span "Statuses" at bounding box center [135, 20] width 20 height 7
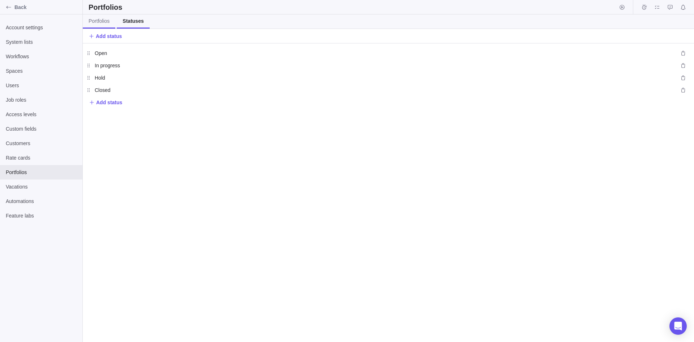
click at [100, 19] on span "Portfolios" at bounding box center [99, 20] width 21 height 7
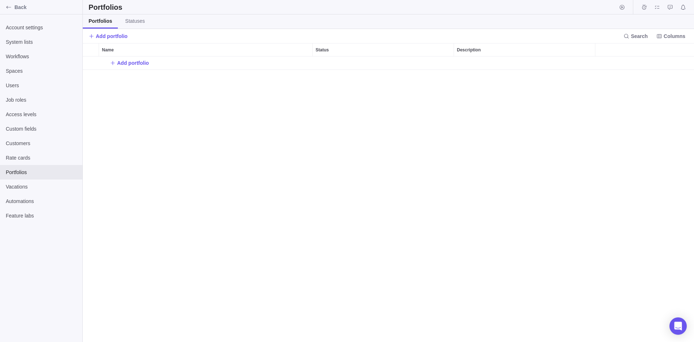
scroll to position [280, 606]
click at [21, 186] on span "Vacations" at bounding box center [41, 186] width 71 height 7
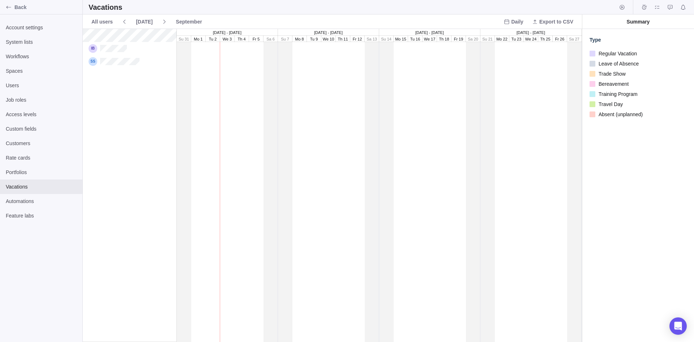
scroll to position [307, 494]
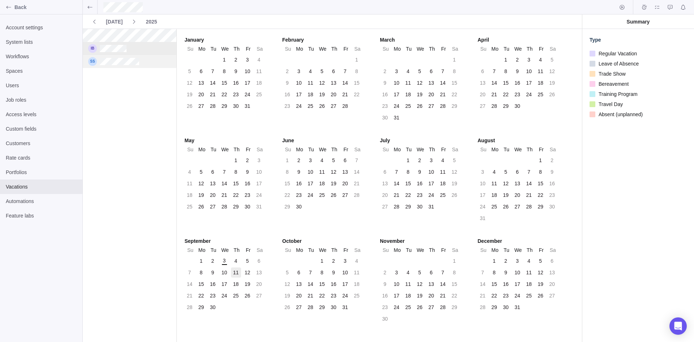
click at [235, 273] on div "11" at bounding box center [236, 272] width 6 height 7
click at [248, 286] on div "19" at bounding box center [248, 283] width 6 height 7
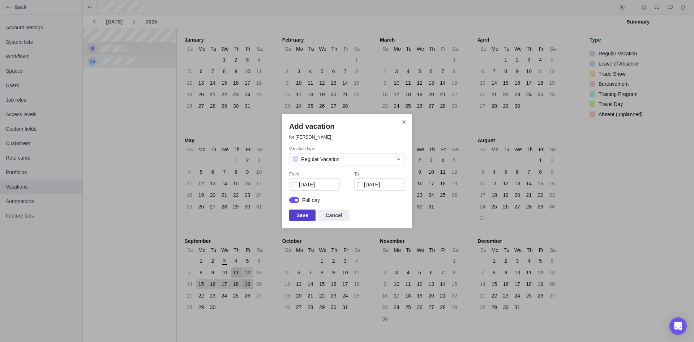
click at [303, 214] on span "Save" at bounding box center [302, 215] width 12 height 9
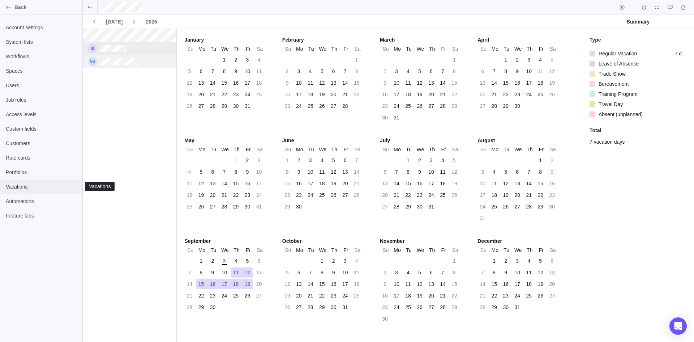
click at [21, 187] on span "Vacations" at bounding box center [41, 186] width 71 height 7
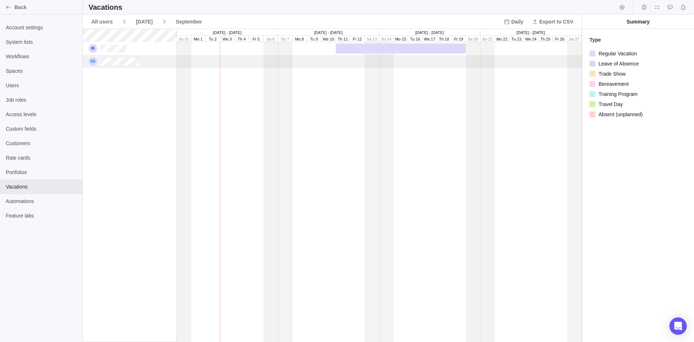
scroll to position [1, 0]
click at [20, 186] on span "Vacations" at bounding box center [41, 186] width 71 height 7
click at [22, 201] on span "Automations" at bounding box center [41, 200] width 71 height 7
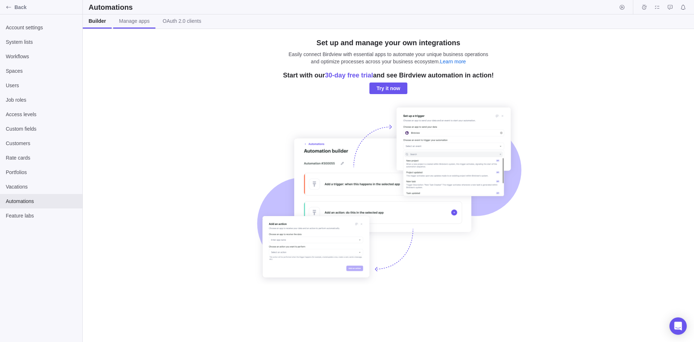
click at [137, 23] on span "Manage apps" at bounding box center [134, 20] width 31 height 7
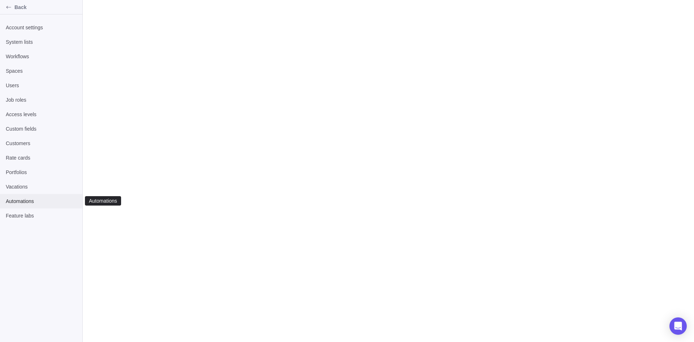
click at [25, 199] on span "Automations" at bounding box center [41, 200] width 71 height 7
click at [22, 184] on span "Vacations" at bounding box center [41, 186] width 71 height 7
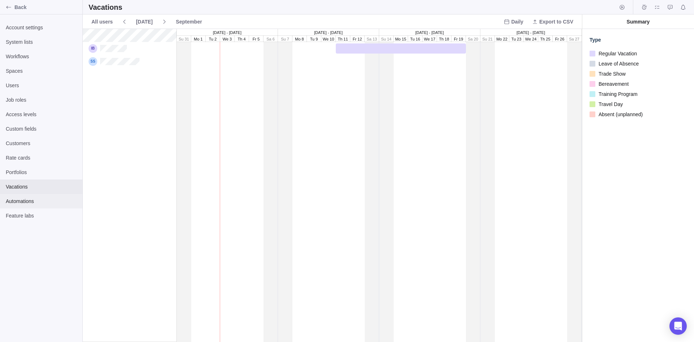
scroll to position [307, 494]
click at [23, 200] on span "Automations" at bounding box center [41, 200] width 71 height 7
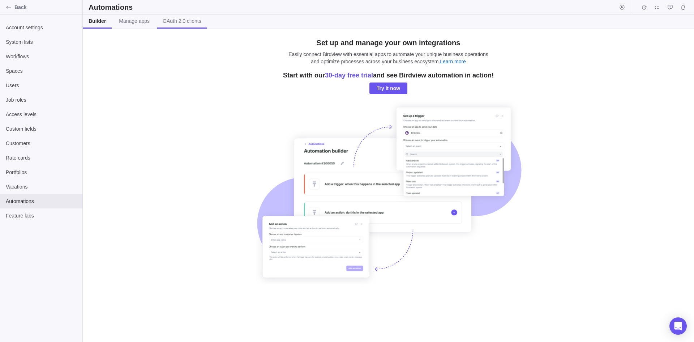
click at [185, 21] on span "OAuth 2.0 clients" at bounding box center [182, 20] width 39 height 7
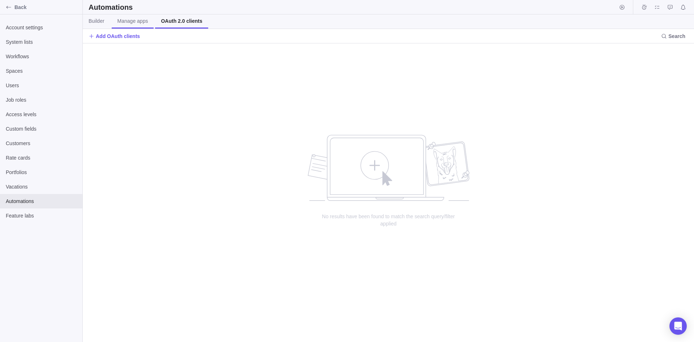
click at [131, 19] on span "Manage apps" at bounding box center [132, 20] width 31 height 7
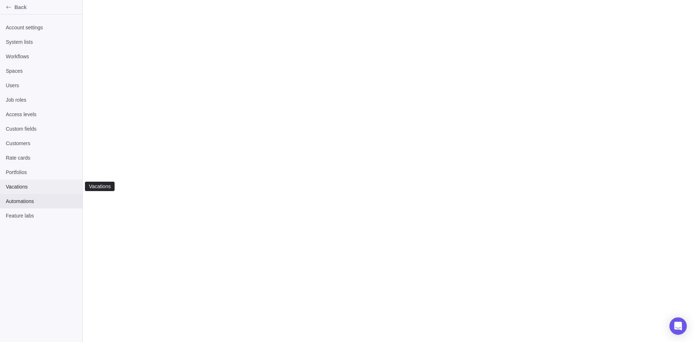
click at [14, 185] on span "Vacations" at bounding box center [41, 186] width 71 height 7
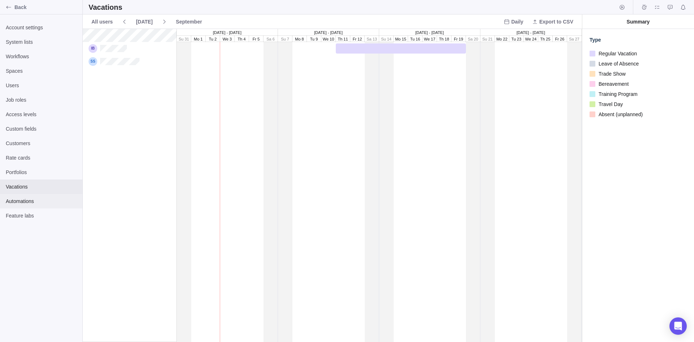
scroll to position [307, 494]
click at [22, 201] on span "Automations" at bounding box center [41, 200] width 71 height 7
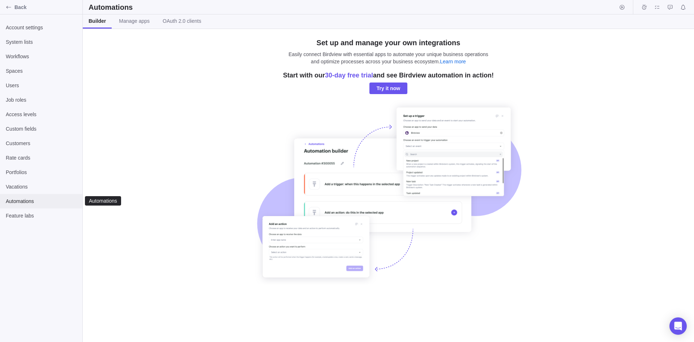
click at [23, 199] on span "Automations" at bounding box center [41, 200] width 71 height 7
click at [21, 214] on span "Feature labs" at bounding box center [41, 215] width 71 height 7
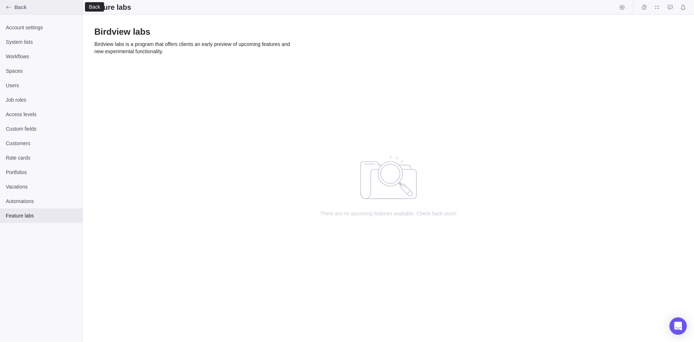
click at [18, 8] on span "Back" at bounding box center [46, 7] width 65 height 7
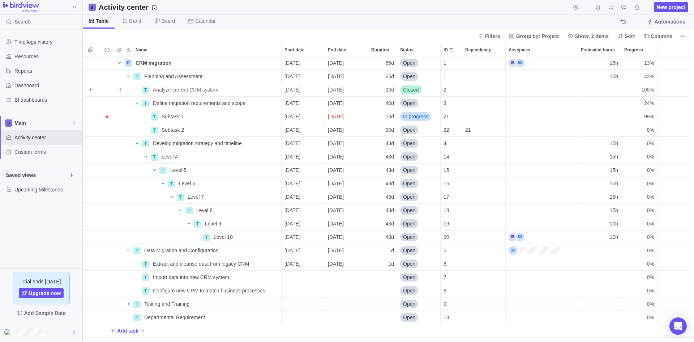
scroll to position [280, 606]
click at [257, 62] on span "Details" at bounding box center [258, 62] width 17 height 7
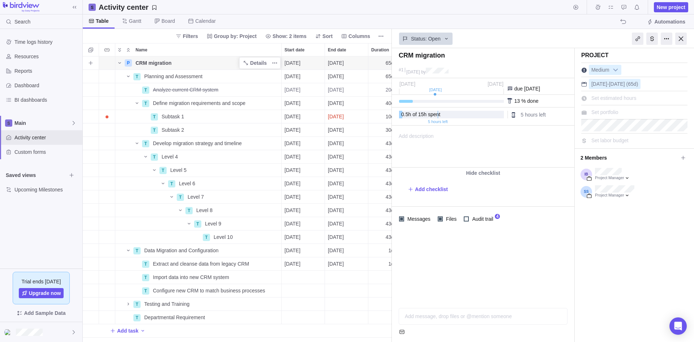
click at [182, 61] on div "CRM migration" at bounding box center [207, 62] width 149 height 13
click at [338, 7] on body "Search Time logs history Resources Reports Dashboard BI dashboards Main Activit…" at bounding box center [347, 171] width 694 height 342
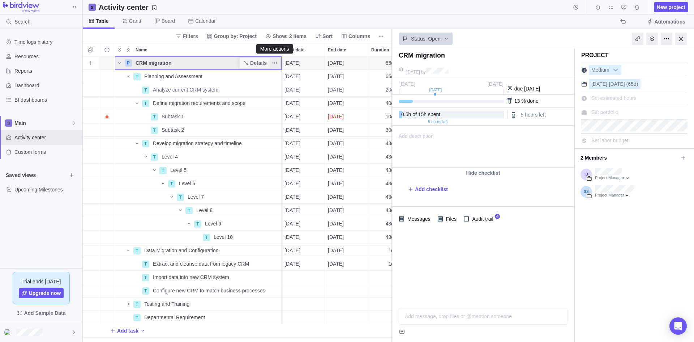
click at [275, 63] on icon "More actions" at bounding box center [275, 63] width 6 height 6
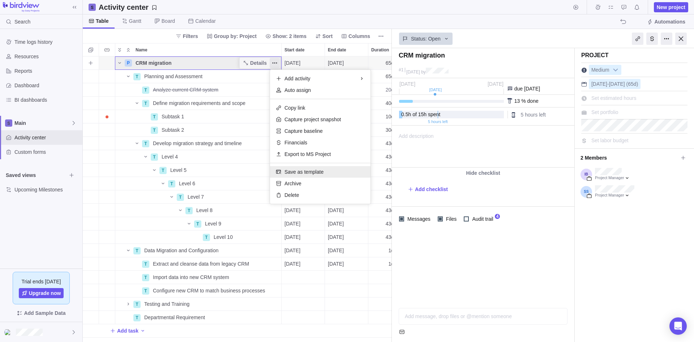
click at [307, 172] on span "Save as template" at bounding box center [303, 171] width 39 height 7
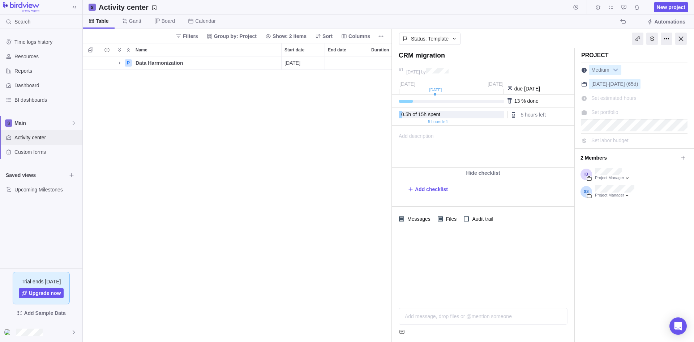
click at [38, 136] on span "Activity center" at bounding box center [46, 137] width 65 height 7
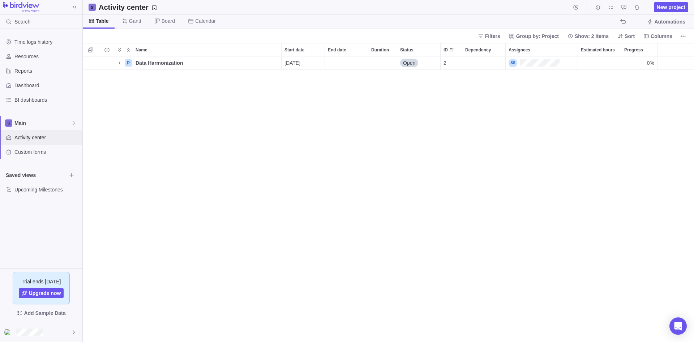
scroll to position [280, 606]
click at [34, 123] on span "Main" at bounding box center [42, 122] width 56 height 7
click at [117, 63] on icon "Name" at bounding box center [120, 63] width 6 height 6
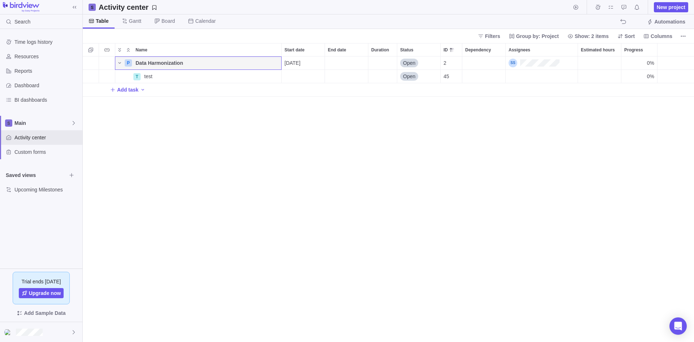
click at [197, 163] on div "P Data Harmonization Details [DATE] Open 2 0% T test Details Open 45 0% Add task" at bounding box center [388, 198] width 611 height 285
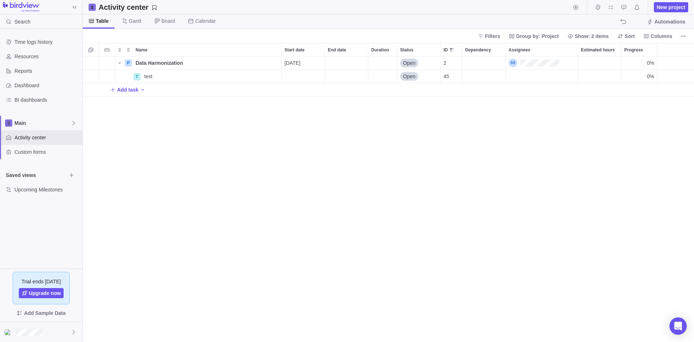
click at [180, 146] on div "P Data Harmonization Details [DATE] Open 2 0% T test Details Open 45 0% Add task" at bounding box center [388, 198] width 611 height 285
click at [73, 123] on icon at bounding box center [74, 123] width 6 height 6
click at [36, 153] on span "New space" at bounding box center [34, 153] width 26 height 7
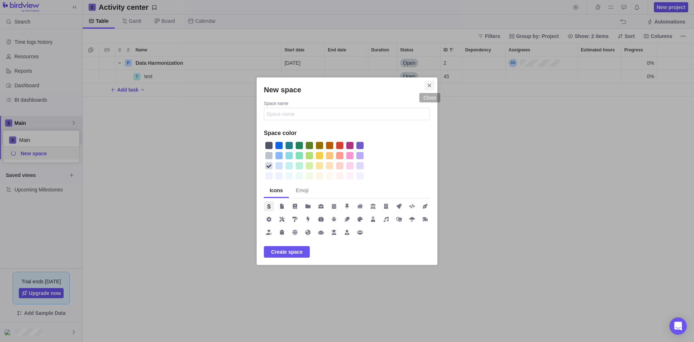
click at [430, 84] on icon "Close" at bounding box center [430, 85] width 6 height 6
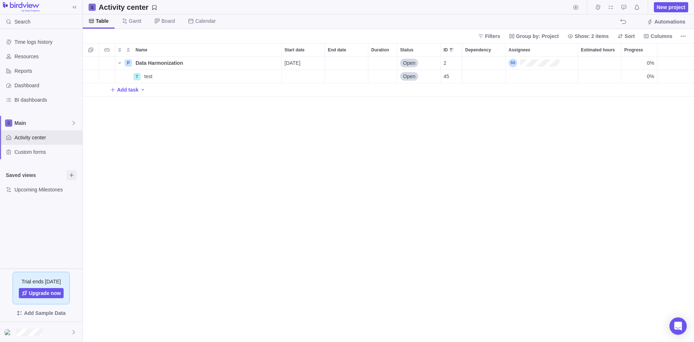
click at [71, 176] on icon "Browse views" at bounding box center [72, 175] width 6 height 6
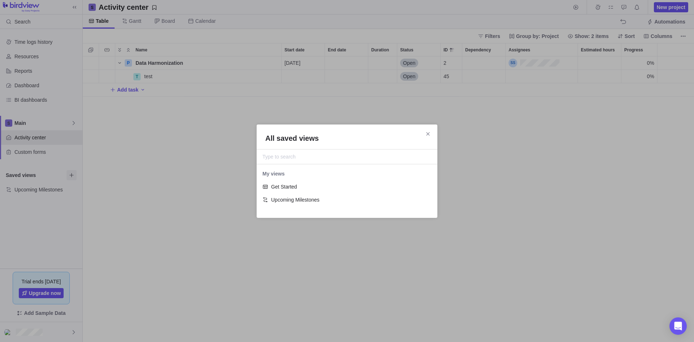
scroll to position [39, 175]
click at [284, 186] on span "Get Started" at bounding box center [350, 186] width 158 height 7
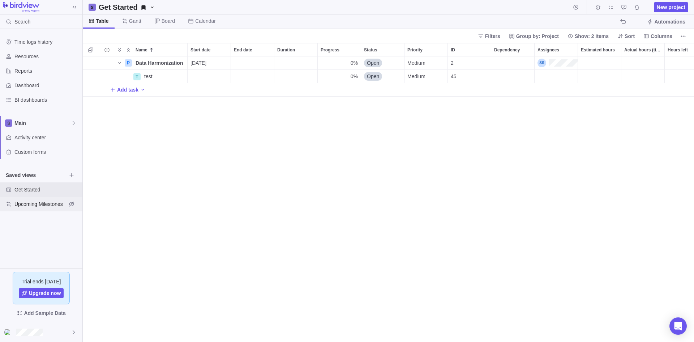
scroll to position [280, 606]
click at [34, 190] on span "Get Started" at bounding box center [40, 189] width 52 height 7
click at [27, 120] on span "Main" at bounding box center [42, 122] width 56 height 7
click at [28, 121] on span "Main" at bounding box center [42, 122] width 56 height 7
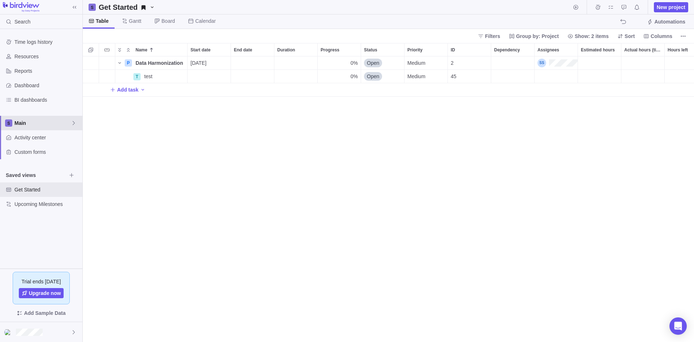
click at [28, 121] on span "Main" at bounding box center [42, 122] width 56 height 7
click at [30, 136] on span "Main" at bounding box center [41, 139] width 44 height 7
click at [681, 37] on icon "More actions" at bounding box center [683, 36] width 6 height 6
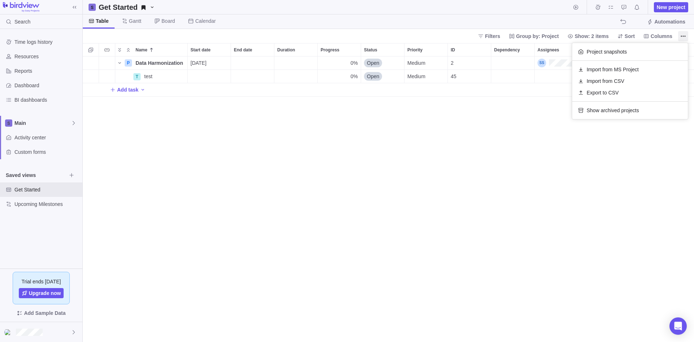
click at [506, 153] on body "Search Time logs history Resources Reports Dashboard BI dashboards Main Activit…" at bounding box center [347, 171] width 694 height 342
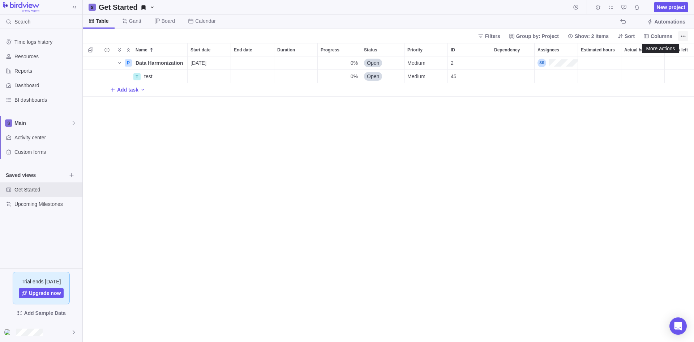
click at [684, 35] on icon "More actions" at bounding box center [683, 36] width 6 height 6
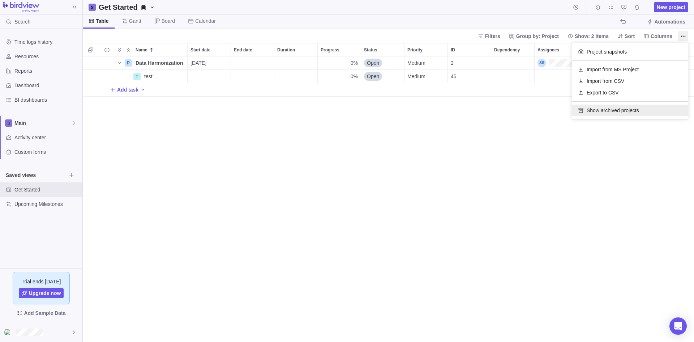
click at [610, 110] on span "Show archived projects" at bounding box center [613, 110] width 52 height 7
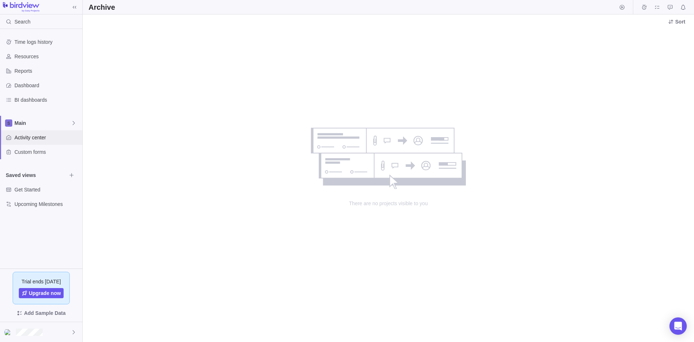
click at [30, 139] on span "Activity center" at bounding box center [46, 137] width 65 height 7
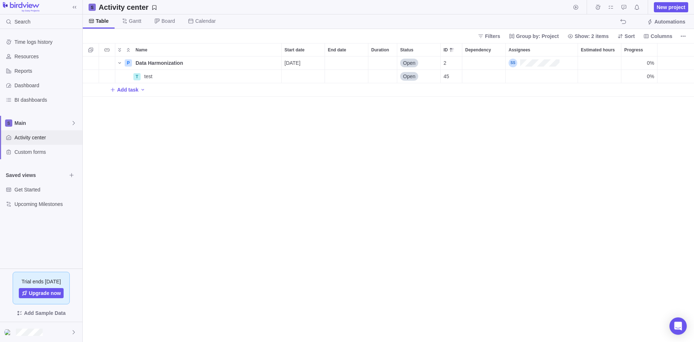
scroll to position [280, 606]
click at [32, 155] on span "Custom forms" at bounding box center [46, 151] width 65 height 7
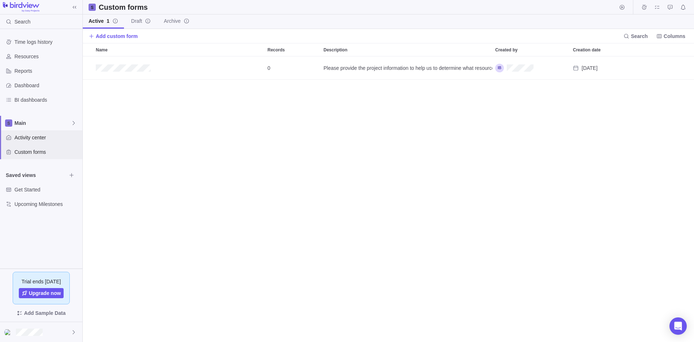
scroll to position [280, 606]
click at [35, 135] on span "Activity center" at bounding box center [46, 137] width 65 height 7
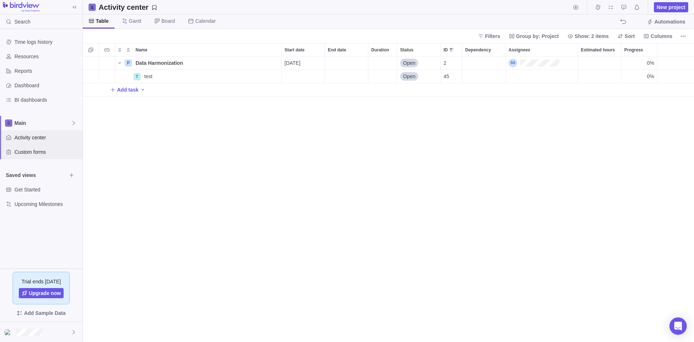
scroll to position [280, 606]
click at [140, 88] on icon "Add activity" at bounding box center [143, 90] width 6 height 6
click at [188, 157] on div "Name Start date End date Duration Status ID Dependency Assignees Estimated hour…" at bounding box center [388, 192] width 611 height 299
click at [106, 48] on icon "More actions" at bounding box center [107, 50] width 6 height 6
click at [135, 139] on div "Name Start date End date Duration Status ID Dependency Assignees Estimated hour…" at bounding box center [388, 192] width 611 height 299
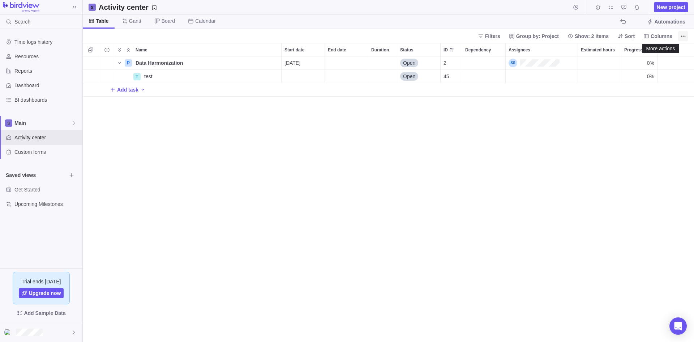
click at [682, 36] on icon "More actions" at bounding box center [683, 36] width 6 height 6
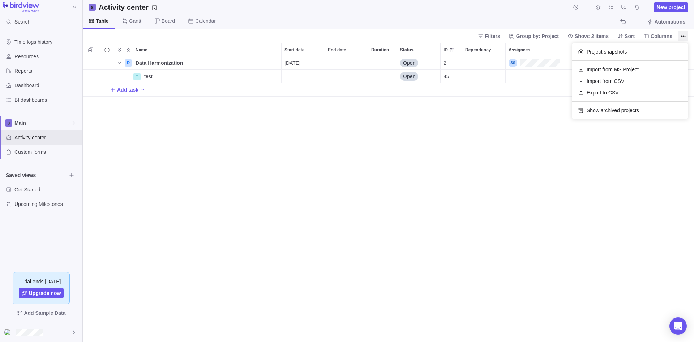
click at [557, 154] on body "Search Time logs history Resources Reports Dashboard BI dashboards Main Activit…" at bounding box center [347, 171] width 694 height 342
click at [29, 137] on span "Activity center" at bounding box center [46, 137] width 65 height 7
drag, startPoint x: 29, startPoint y: 137, endPoint x: 196, endPoint y: 173, distance: 170.9
click at [240, 176] on div "P Data Harmonization Details [DATE] Open 2 0% T test Details Open 45 0% Add task" at bounding box center [388, 198] width 611 height 285
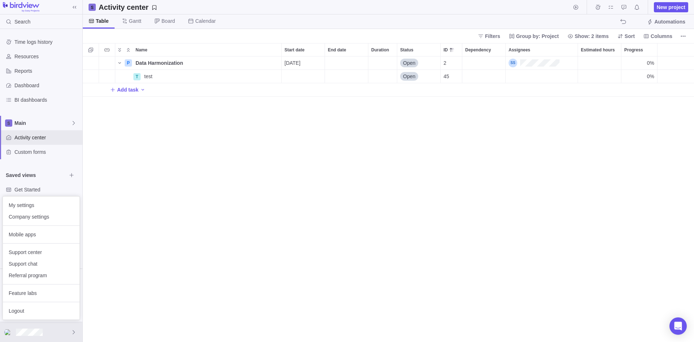
click at [144, 240] on body "Search Time logs history Resources Reports Dashboard BI dashboards Main Activit…" at bounding box center [347, 171] width 694 height 342
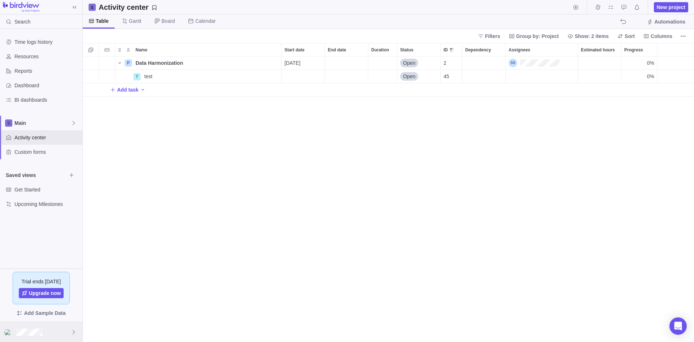
click at [45, 330] on div at bounding box center [41, 332] width 82 height 20
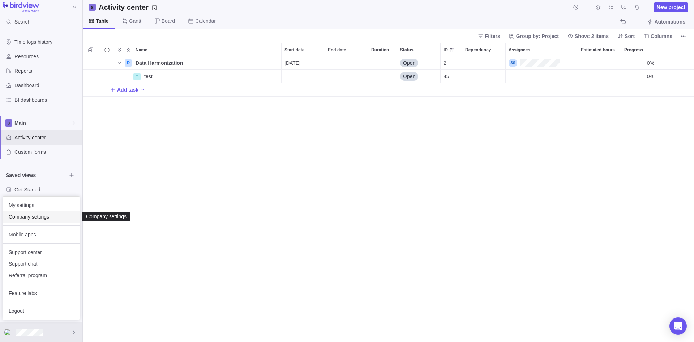
click at [38, 216] on span "Company settings" at bounding box center [41, 216] width 65 height 7
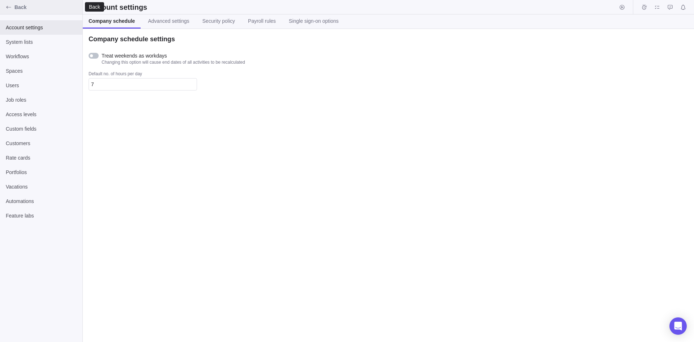
click at [17, 5] on span "Back" at bounding box center [46, 7] width 65 height 7
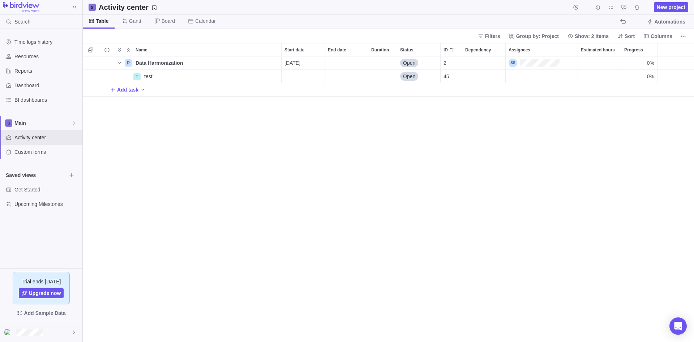
scroll to position [280, 606]
click at [137, 20] on span "Gantt" at bounding box center [135, 20] width 12 height 7
click at [98, 19] on span "Table" at bounding box center [102, 20] width 12 height 7
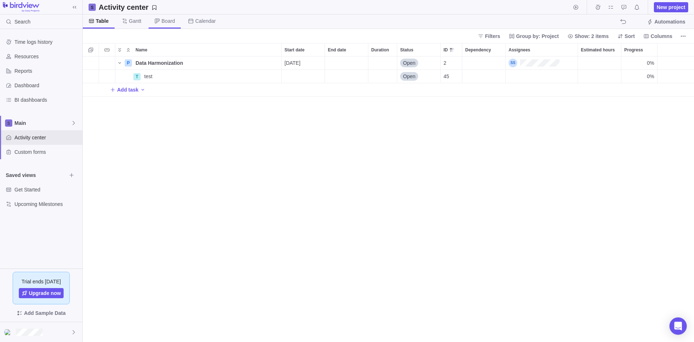
click at [167, 22] on span "Board" at bounding box center [168, 20] width 13 height 7
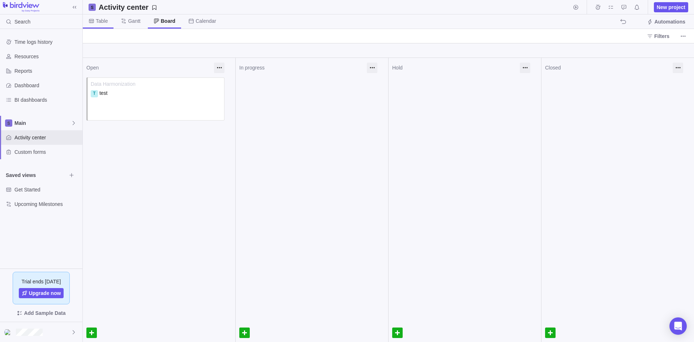
click at [101, 25] on span "Table" at bounding box center [98, 21] width 31 height 14
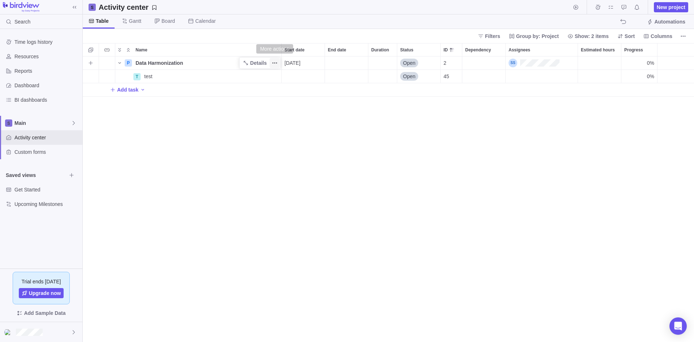
click at [274, 62] on icon "More actions" at bounding box center [275, 63] width 6 height 6
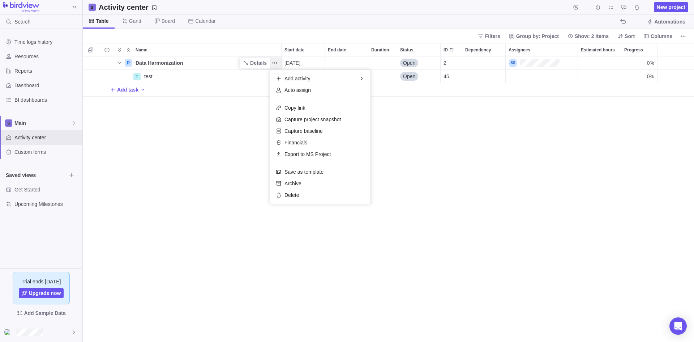
click at [303, 234] on div "Name Start date End date Duration Status ID Dependency Assignees Estimated hour…" at bounding box center [388, 192] width 611 height 299
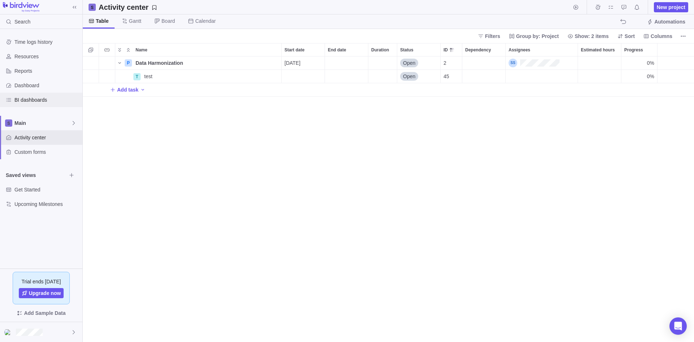
click at [30, 99] on span "BI dashboards" at bounding box center [46, 99] width 65 height 7
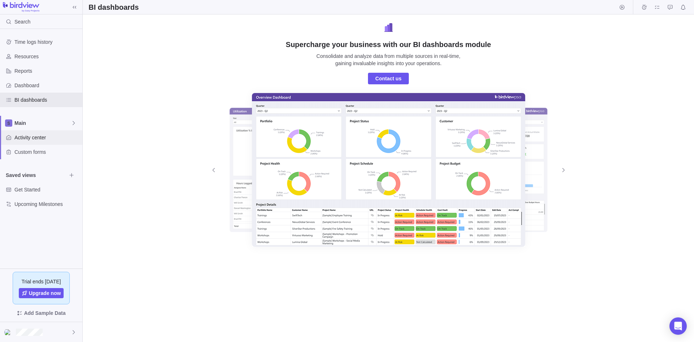
click at [30, 138] on span "Activity center" at bounding box center [46, 137] width 65 height 7
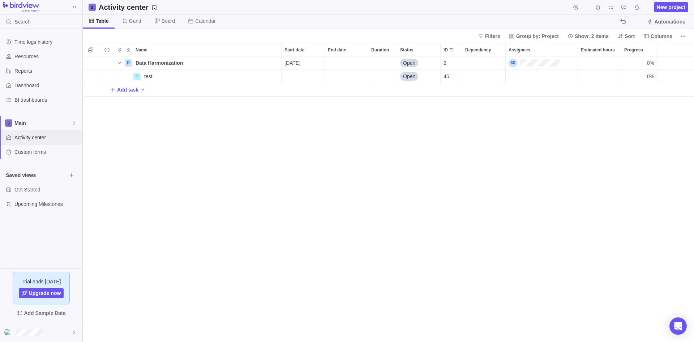
scroll to position [280, 606]
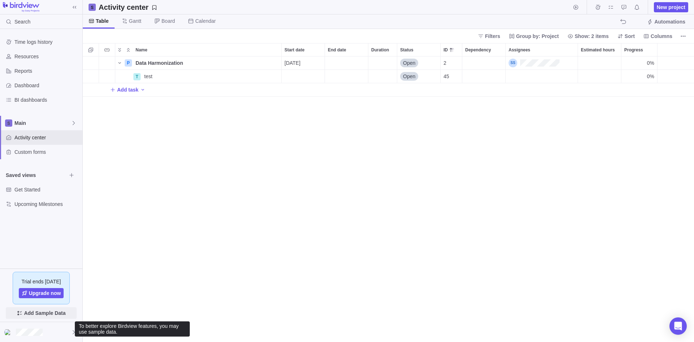
click at [34, 312] on span "Add Sample Data" at bounding box center [45, 312] width 42 height 9
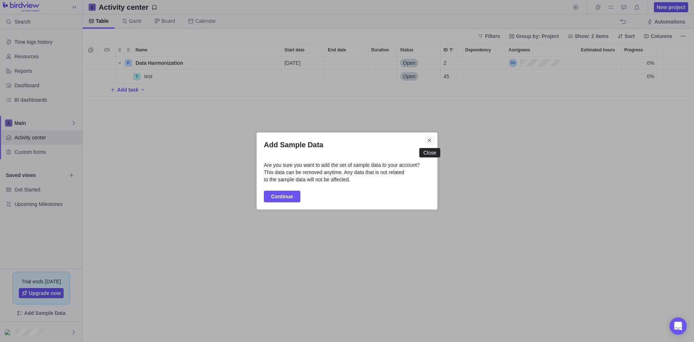
click at [430, 142] on icon "Close" at bounding box center [430, 140] width 6 height 6
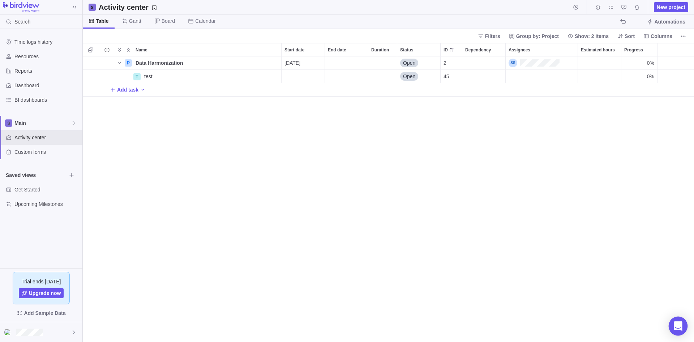
click at [676, 327] on icon "Open Intercom Messenger" at bounding box center [677, 325] width 9 height 9
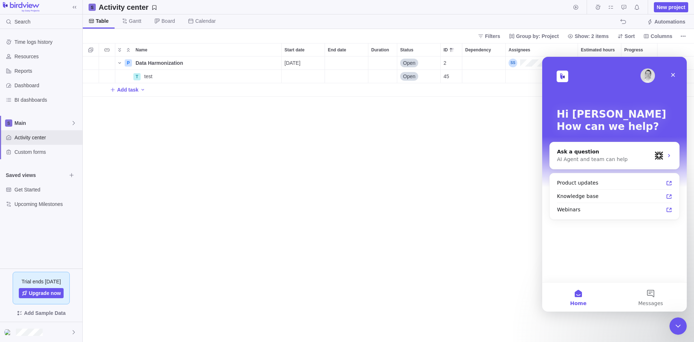
scroll to position [0, 0]
click at [437, 213] on div "P Data Harmonization Details [DATE] Open 2 0% T test Details Open 45 0% Add task" at bounding box center [388, 198] width 611 height 285
click at [674, 74] on icon "Close" at bounding box center [673, 75] width 4 height 4
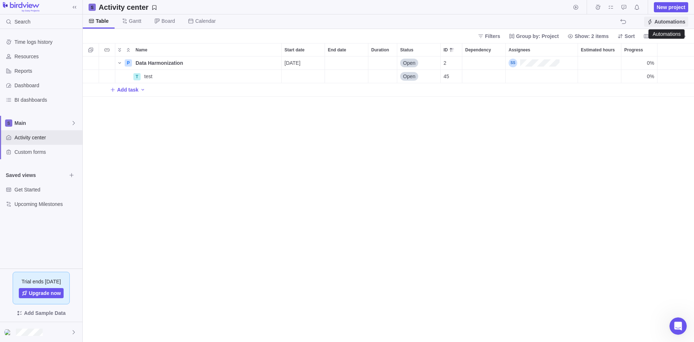
click at [674, 22] on span "Automations" at bounding box center [669, 21] width 31 height 7
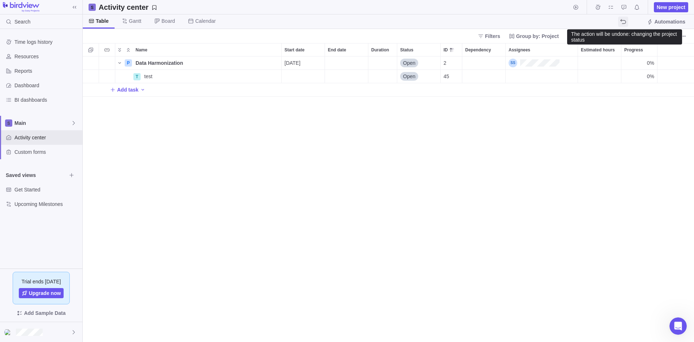
click at [625, 22] on icon "The action will be undone: changing the project status" at bounding box center [623, 22] width 6 height 6
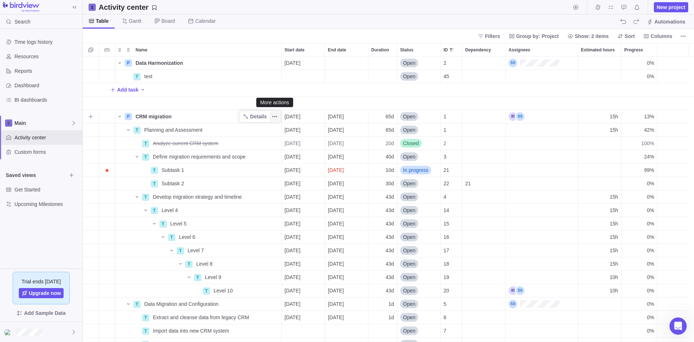
click at [275, 116] on icon "More actions" at bounding box center [274, 116] width 1 height 1
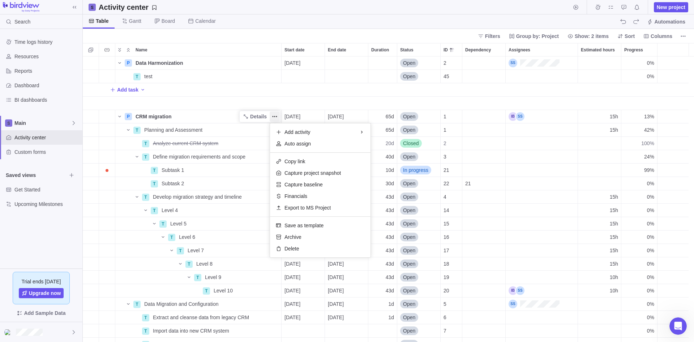
click at [231, 96] on div "P Data Harmonization Details [DATE] Open 2 0% T test Details Open 45 0% Add tas…" at bounding box center [388, 198] width 611 height 285
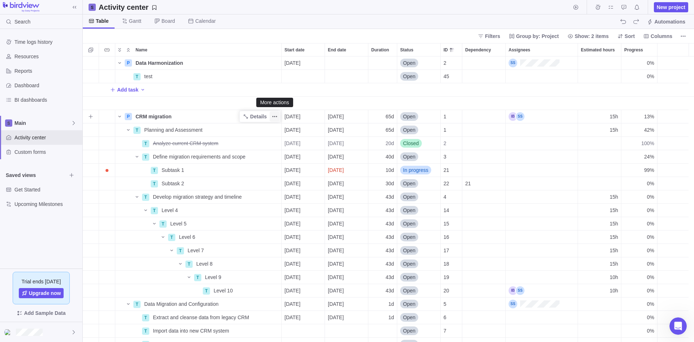
click at [275, 115] on icon "More actions" at bounding box center [275, 116] width 6 height 6
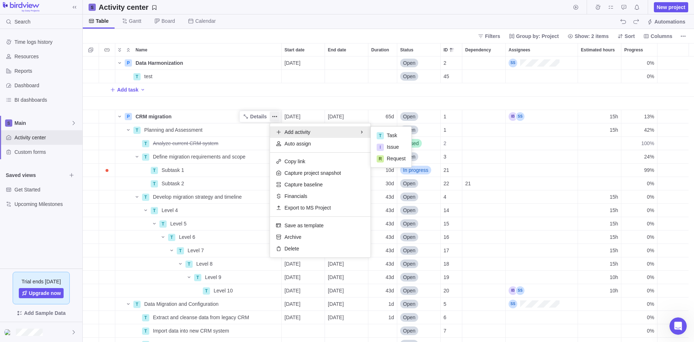
click at [278, 78] on div "P Data Harmonization Details [DATE] Open 2 0% T test Details Open 45 0% Add tas…" at bounding box center [388, 198] width 611 height 285
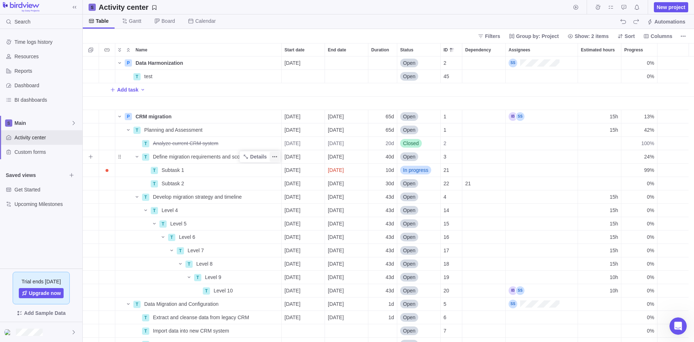
click at [273, 156] on icon "More actions" at bounding box center [273, 156] width 1 height 1
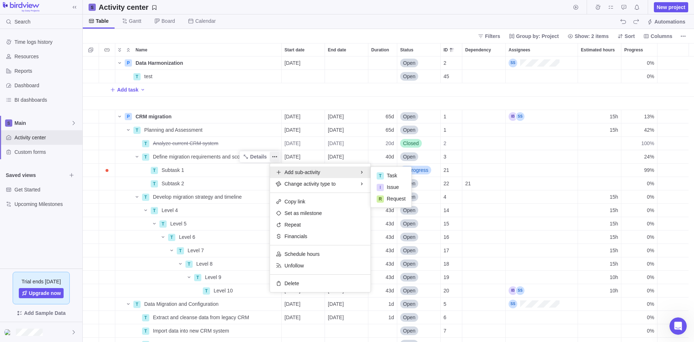
click at [241, 171] on div "P Data Harmonization Details [DATE] Open 2 0% T test Details Open 45 0% Add tas…" at bounding box center [388, 198] width 611 height 285
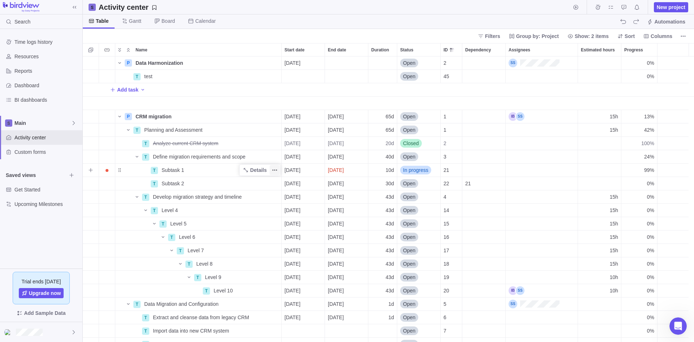
click at [275, 170] on icon "More actions" at bounding box center [275, 170] width 6 height 6
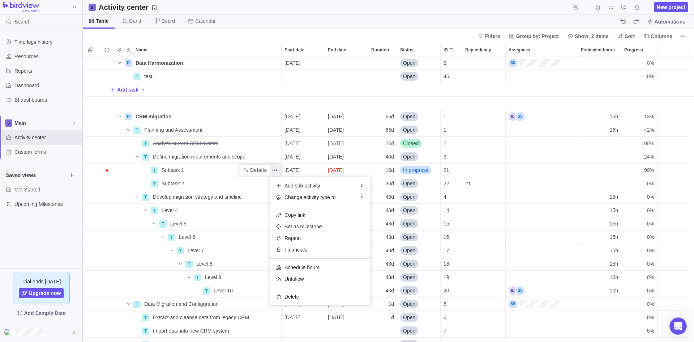
click at [261, 155] on div "P Data Harmonization Details [DATE] Open 2 0% T test Details Open 45 0% Add tas…" at bounding box center [388, 198] width 611 height 285
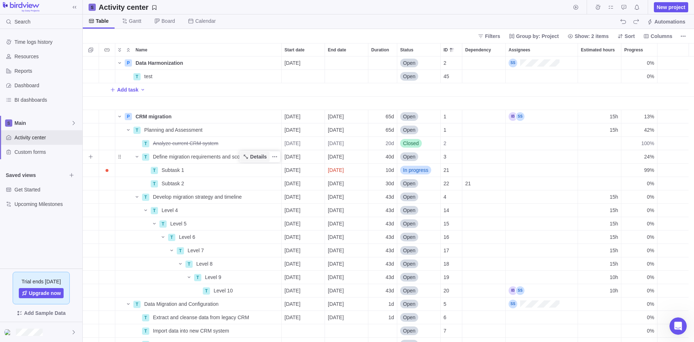
click at [259, 158] on span "Details" at bounding box center [258, 156] width 17 height 7
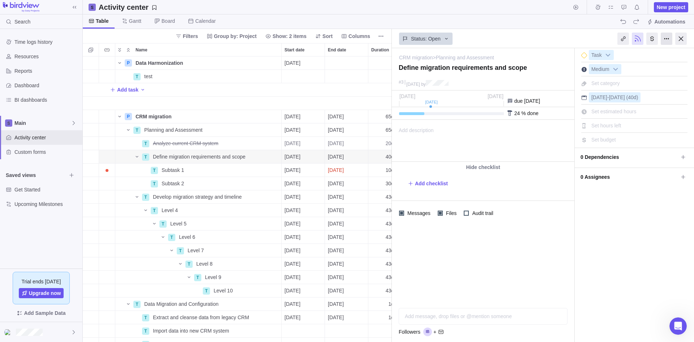
click at [665, 39] on div at bounding box center [667, 39] width 12 height 12
click at [636, 248] on div "I'm done Task Medium Set category [DATE] - [DATE] (40d) Set estimated hours Set…" at bounding box center [634, 195] width 119 height 294
click at [681, 37] on div at bounding box center [681, 39] width 12 height 12
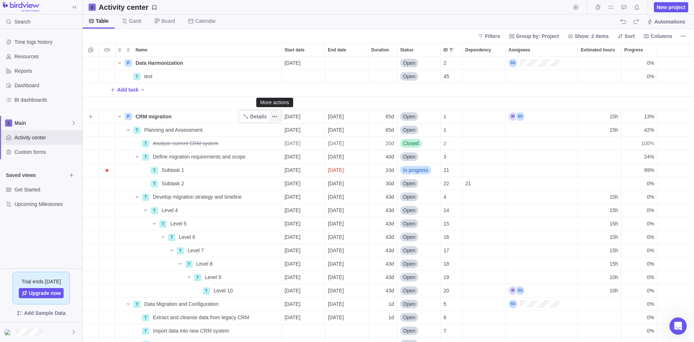
click at [273, 116] on icon "More actions" at bounding box center [275, 116] width 6 height 6
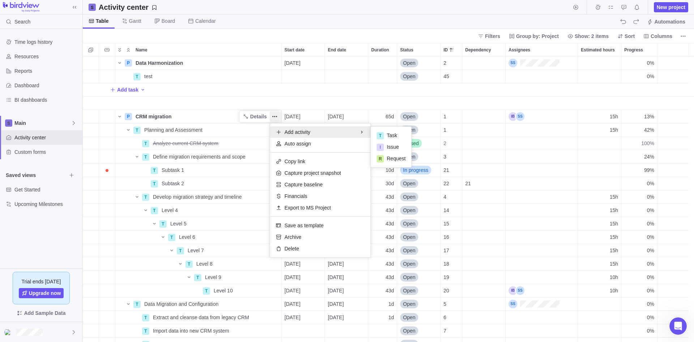
click at [258, 90] on div "P Data Harmonization Details [DATE] Open 2 0% T test Details Open 45 0% Add tas…" at bounding box center [388, 198] width 611 height 285
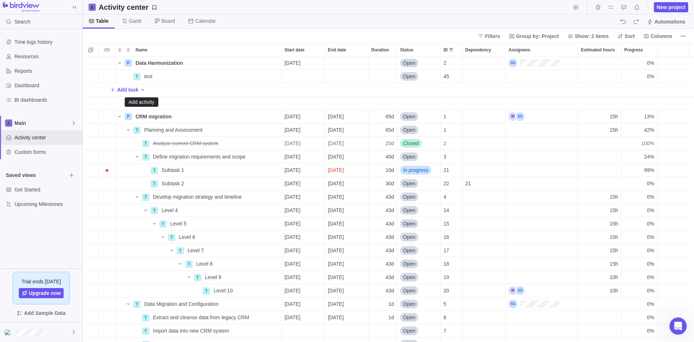
click at [142, 89] on icon "Add activity" at bounding box center [143, 90] width 6 height 6
click at [128, 89] on div "P Data Harmonization Details [DATE] Open 2 0% T test Details Open 45 0% Add tas…" at bounding box center [388, 198] width 611 height 285
click at [140, 89] on icon "Add activity" at bounding box center [143, 90] width 6 height 6
click at [161, 106] on span "Task" at bounding box center [160, 105] width 10 height 7
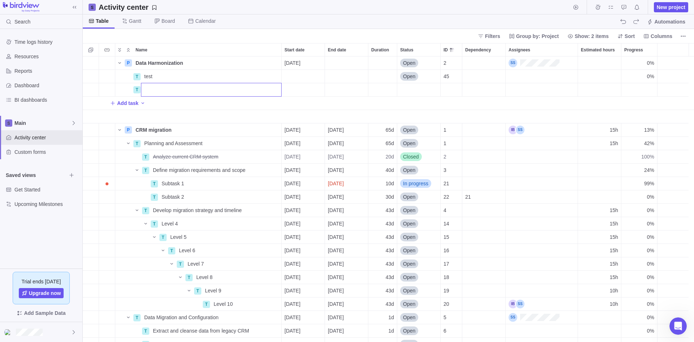
click at [163, 112] on div "P Data Harmonization Details [DATE] Open 2 0% T test Details Open 45 0% T Add t…" at bounding box center [388, 198] width 611 height 285
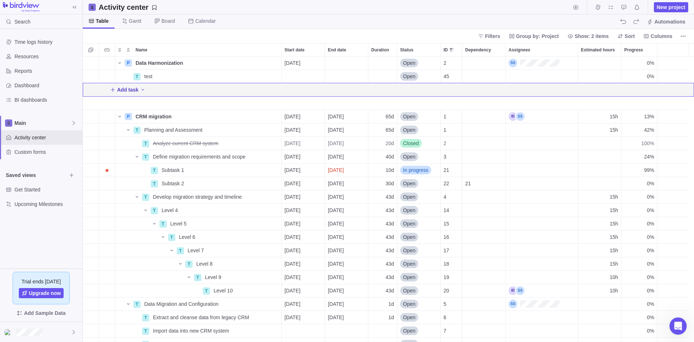
click at [129, 89] on span "Add task" at bounding box center [127, 89] width 21 height 7
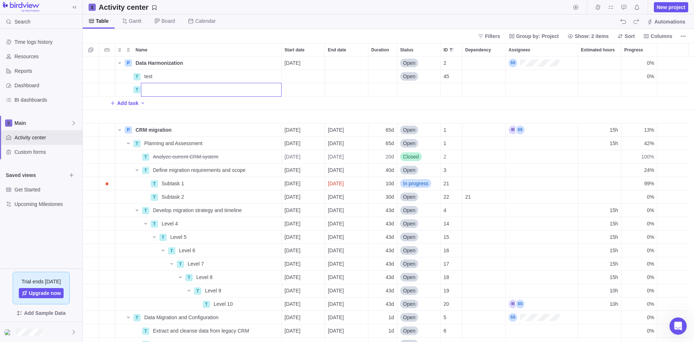
click at [168, 113] on div "P Data Harmonization Details [DATE] Open 2 0% T test Details Open 45 0% T Add t…" at bounding box center [388, 198] width 611 height 285
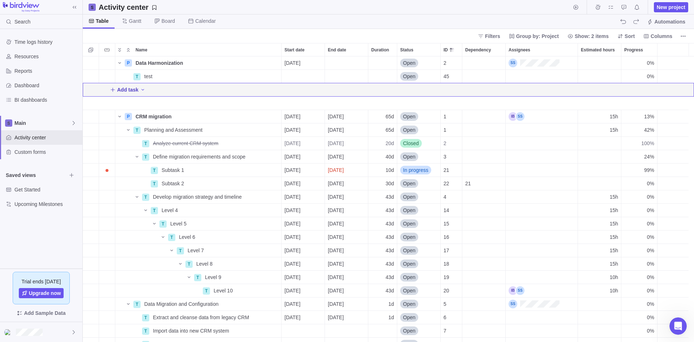
click at [112, 90] on icon "Add New" at bounding box center [113, 89] width 4 height 4
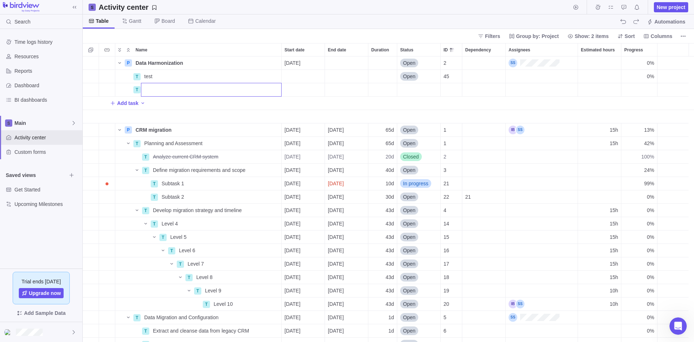
click at [185, 111] on div "P Data Harmonization Details [DATE] Open 2 0% T test Details Open 45 0% T Add t…" at bounding box center [388, 198] width 611 height 285
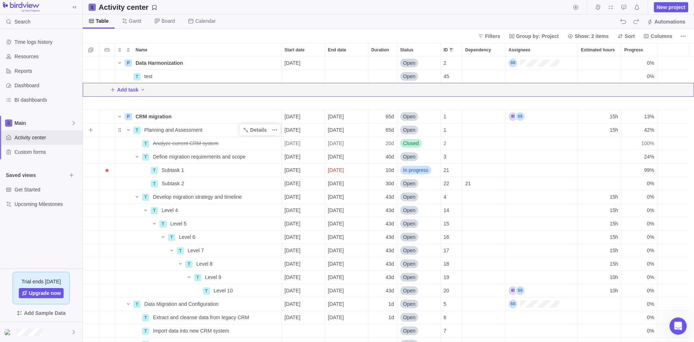
click at [226, 128] on div "Planning and Assessment" at bounding box center [211, 129] width 140 height 13
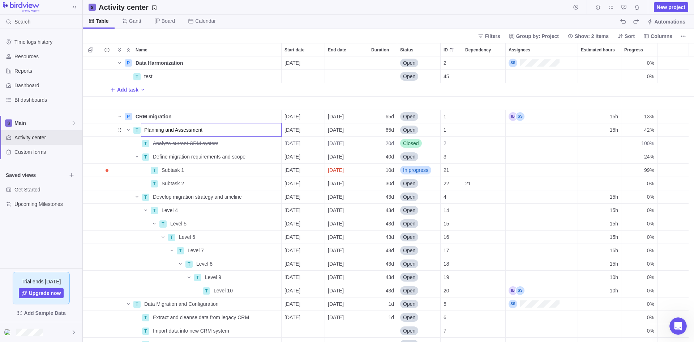
click at [241, 97] on div "P Data Harmonization Details [DATE] Open 2 0% T test Details Open 45 0% Add tas…" at bounding box center [388, 198] width 611 height 285
click at [262, 156] on span "Details" at bounding box center [258, 156] width 17 height 7
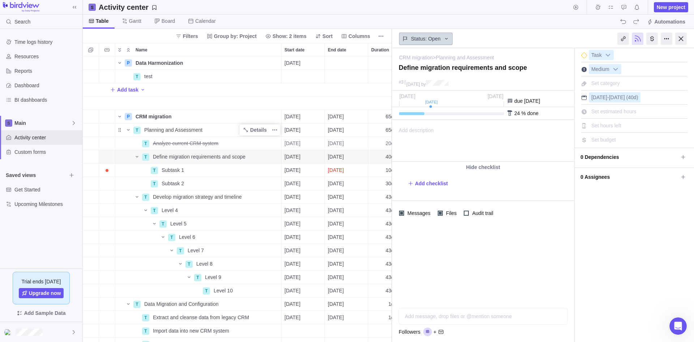
click at [445, 37] on icon at bounding box center [447, 39] width 6 height 6
click at [460, 283] on body "Search Time logs history Resources Reports Dashboard BI dashboards Main Activit…" at bounding box center [347, 171] width 694 height 342
click at [616, 69] on b at bounding box center [615, 68] width 11 height 9
click at [620, 254] on div "I'm done Task Medium Set category [DATE] - [DATE] (40d) Set estimated hours Set…" at bounding box center [634, 195] width 119 height 294
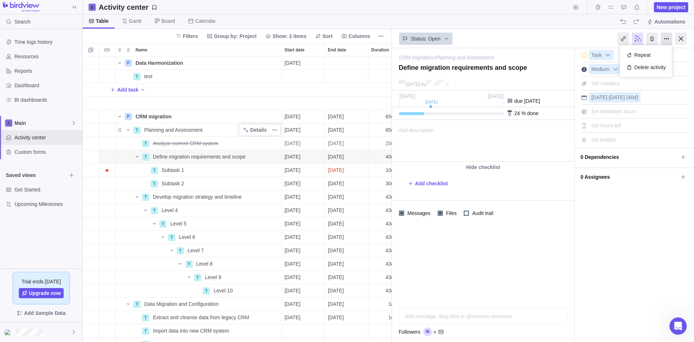
click at [666, 39] on div at bounding box center [667, 39] width 12 height 12
click at [632, 218] on div "I'm done Task Medium Set category [DATE] - [DATE] (40d) Set estimated hours Set…" at bounding box center [634, 195] width 119 height 294
click at [667, 36] on div at bounding box center [667, 39] width 12 height 12
click at [612, 247] on div "I'm done Task Medium Set category [DATE] - [DATE] (40d) Set estimated hours Set…" at bounding box center [634, 195] width 119 height 294
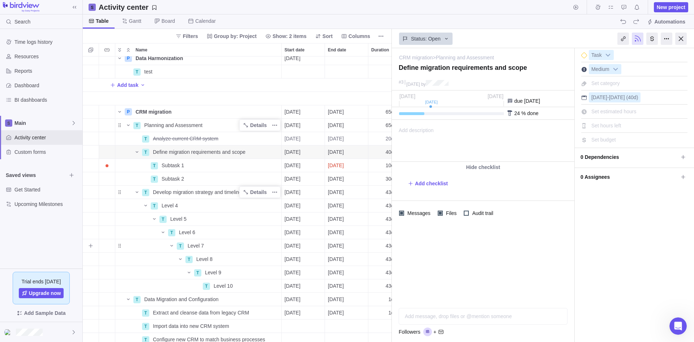
scroll to position [0, 0]
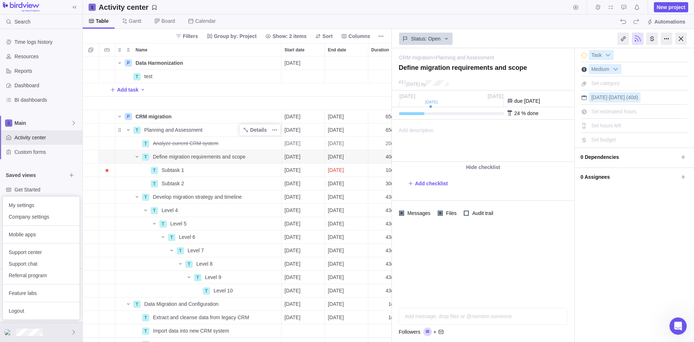
click at [681, 39] on body "Search Time logs history Resources Reports Dashboard BI dashboards Main Activit…" at bounding box center [347, 171] width 694 height 342
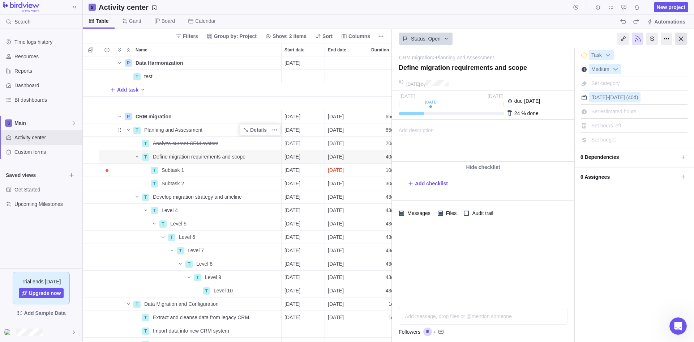
click at [681, 39] on div at bounding box center [681, 39] width 12 height 12
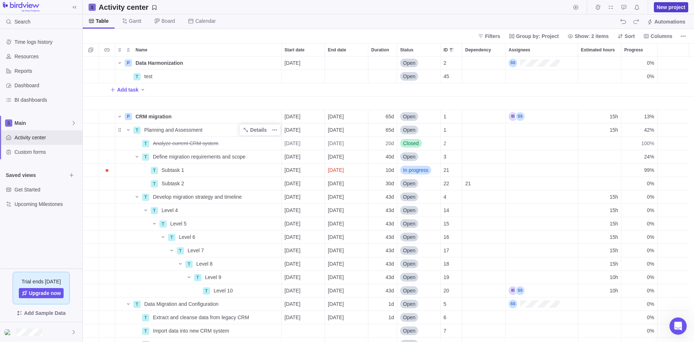
click at [675, 8] on span "New project" at bounding box center [671, 7] width 29 height 7
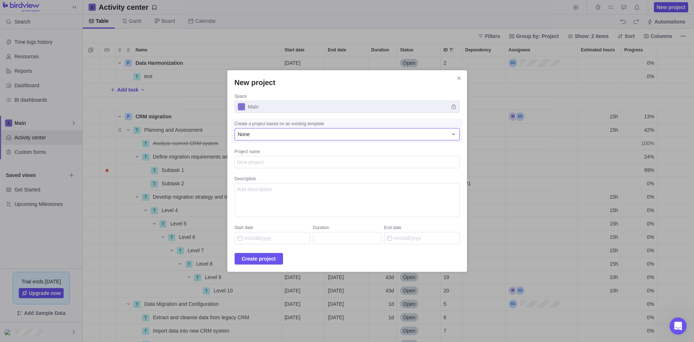
click at [451, 132] on icon "New project" at bounding box center [454, 134] width 6 height 6
click at [456, 78] on icon "Close" at bounding box center [459, 78] width 6 height 6
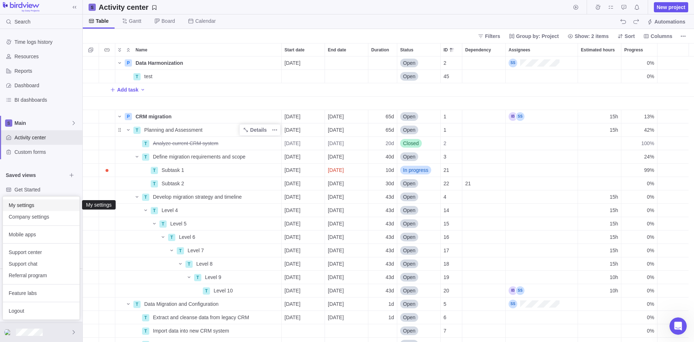
click at [29, 202] on span "My settings" at bounding box center [41, 204] width 65 height 7
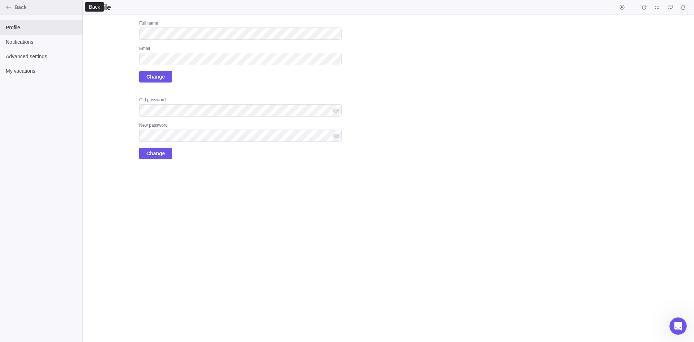
click at [18, 6] on span "Back" at bounding box center [46, 7] width 65 height 7
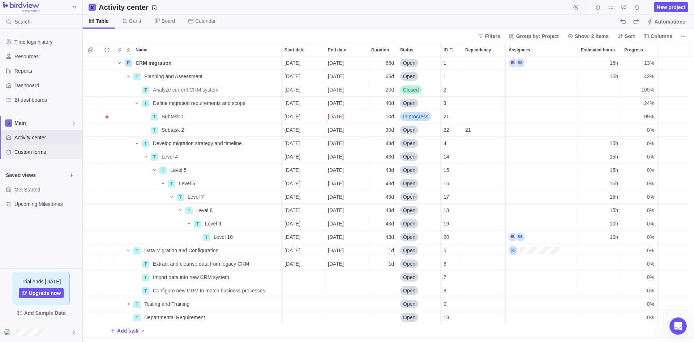
scroll to position [280, 606]
click at [676, 5] on span "New project" at bounding box center [671, 7] width 29 height 7
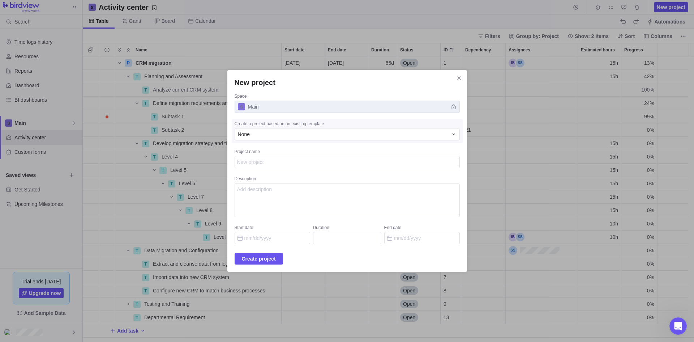
type textarea "x"
type textarea "T"
type textarea "x"
type textarea "Te"
type textarea "x"
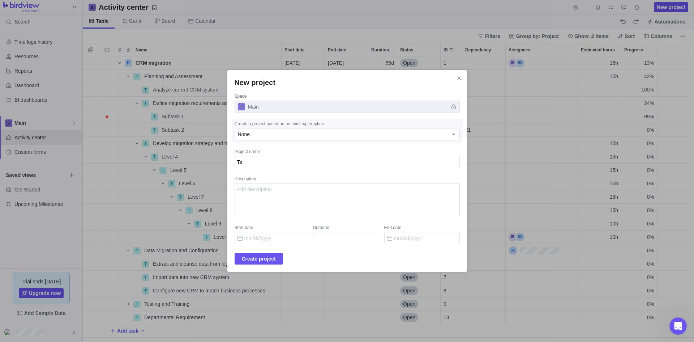
type textarea "Tem"
type textarea "x"
type textarea "Temp"
type textarea "x"
type textarea "Templ"
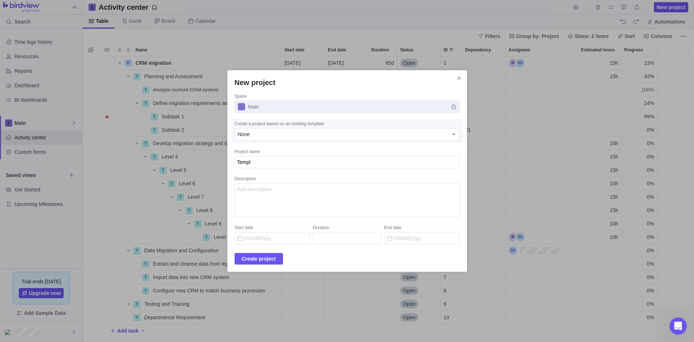
type textarea "x"
type textarea "Templa"
type textarea "x"
type textarea "Templat"
type textarea "x"
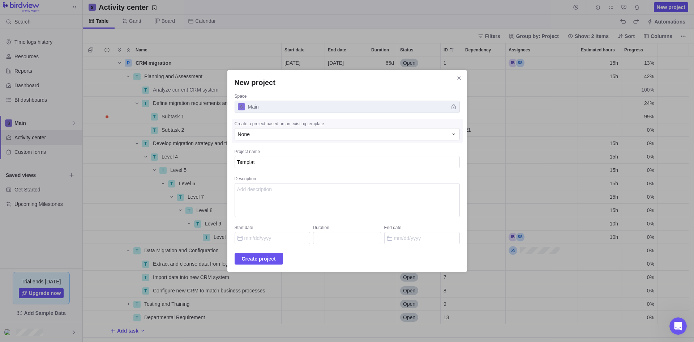
type textarea "Template"
type textarea "x"
type textarea "Template"
type textarea "x"
type textarea "Template t"
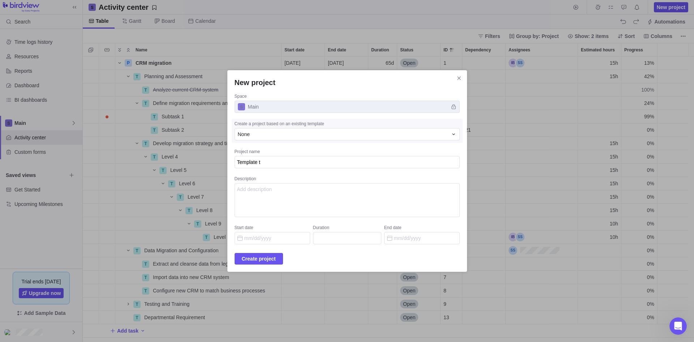
type textarea "x"
type textarea "Template te"
type textarea "x"
type textarea "Template tes"
type textarea "x"
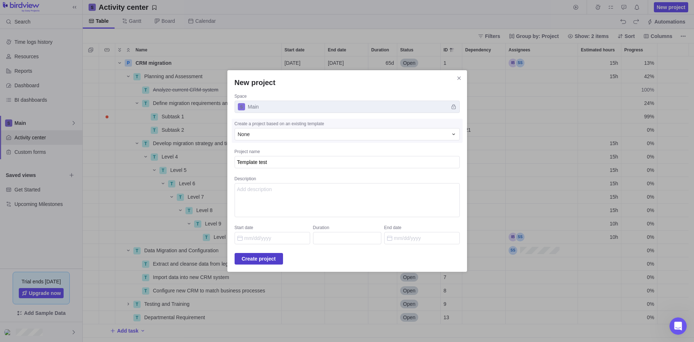
type textarea "Template test"
click at [274, 256] on span "Create project" at bounding box center [259, 258] width 34 height 9
type textarea "x"
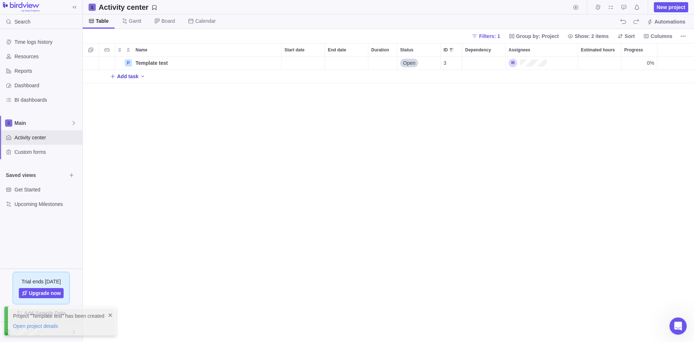
click at [130, 75] on span "Add task" at bounding box center [127, 76] width 21 height 7
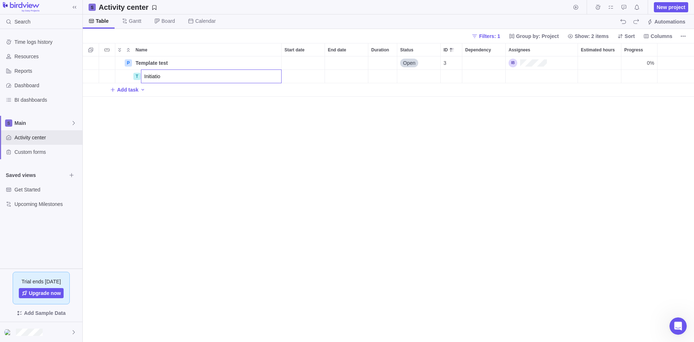
type input "Initiation"
type input "Planning"
type input "Execution"
type input "Closure"
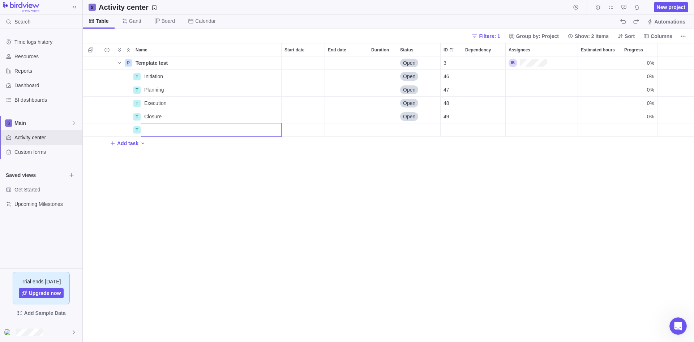
click at [174, 229] on div "Name Start date End date Duration Status ID Dependency Assignees Estimated hour…" at bounding box center [388, 192] width 611 height 299
click at [28, 138] on span "Activity center" at bounding box center [46, 137] width 65 height 7
click at [22, 122] on span "Main" at bounding box center [42, 122] width 56 height 7
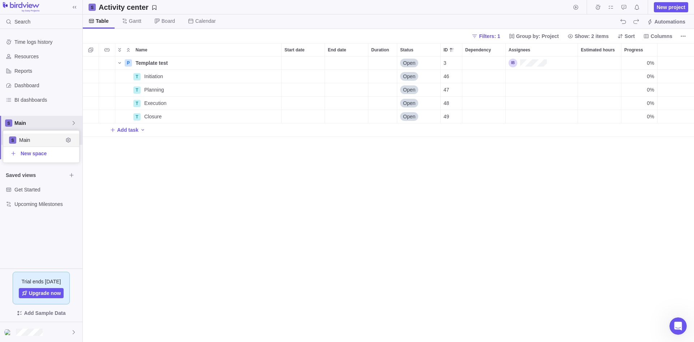
click at [32, 139] on span "Main" at bounding box center [41, 139] width 44 height 7
click at [212, 189] on div "P Template test Details Open 3 0% T Initiation Details Open 46 0% T Planning De…" at bounding box center [388, 198] width 611 height 285
click at [29, 136] on span "Activity center" at bounding box center [46, 137] width 65 height 7
click at [493, 37] on span "Filters: 1" at bounding box center [489, 36] width 21 height 7
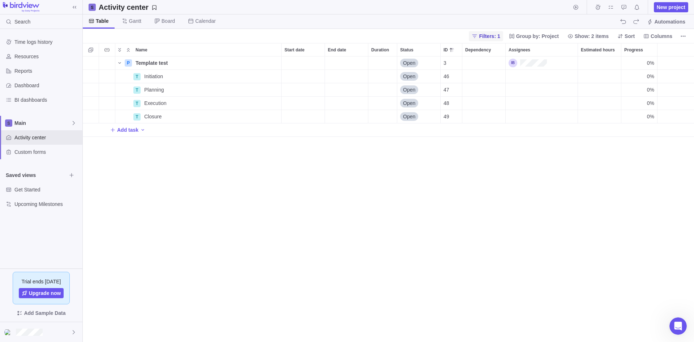
scroll to position [280, 494]
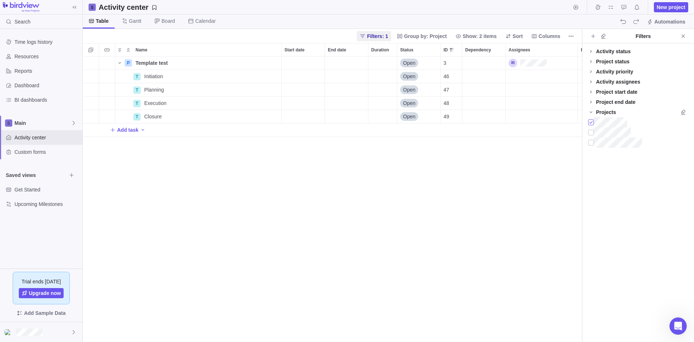
click at [592, 122] on div at bounding box center [591, 122] width 6 height 10
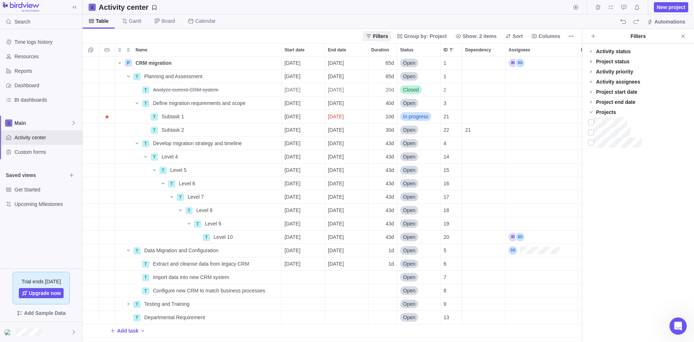
click at [591, 58] on span at bounding box center [591, 61] width 10 height 10
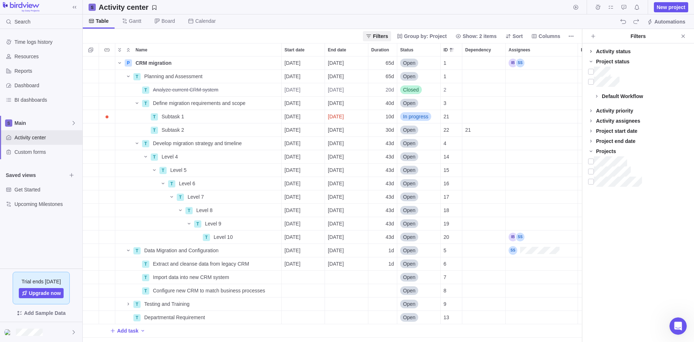
click at [590, 48] on icon at bounding box center [591, 51] width 6 height 6
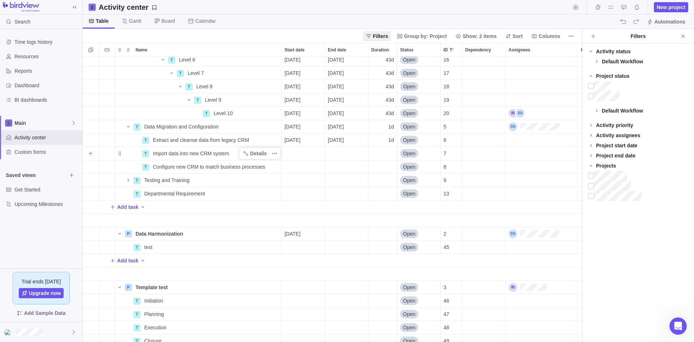
scroll to position [148, 0]
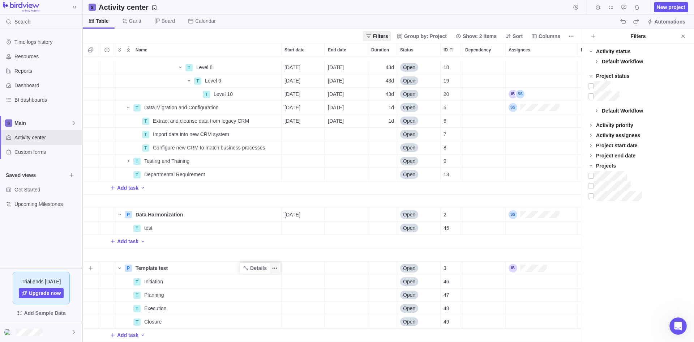
click at [276, 265] on icon "More actions" at bounding box center [275, 268] width 6 height 6
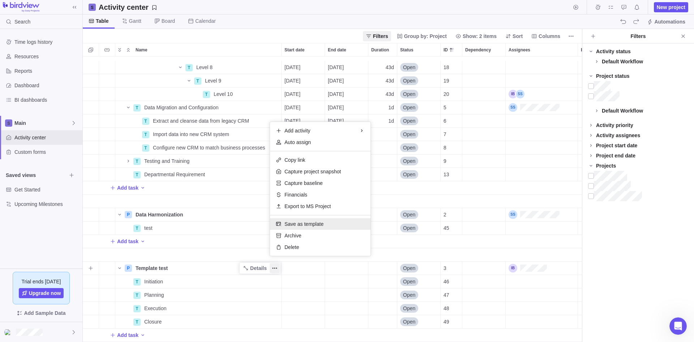
click at [311, 224] on span "Save as template" at bounding box center [303, 223] width 39 height 7
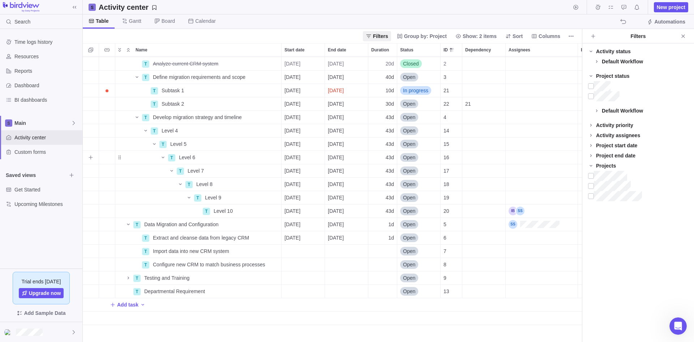
scroll to position [0, 0]
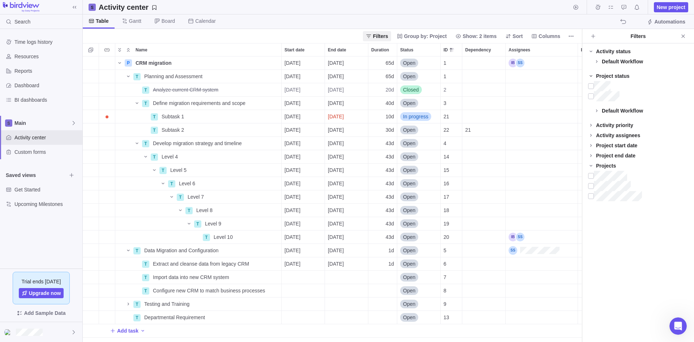
click at [591, 74] on icon at bounding box center [591, 76] width 6 height 6
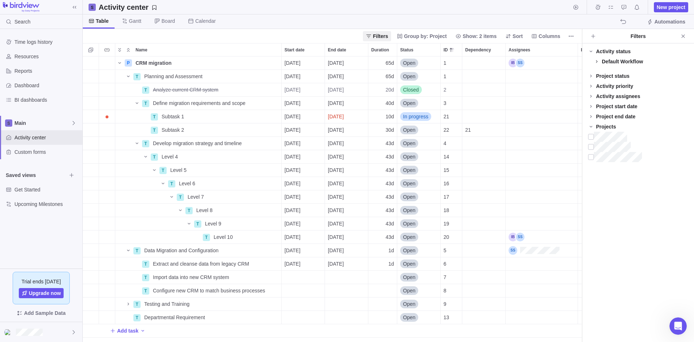
click at [596, 60] on icon at bounding box center [596, 61] width 1 height 3
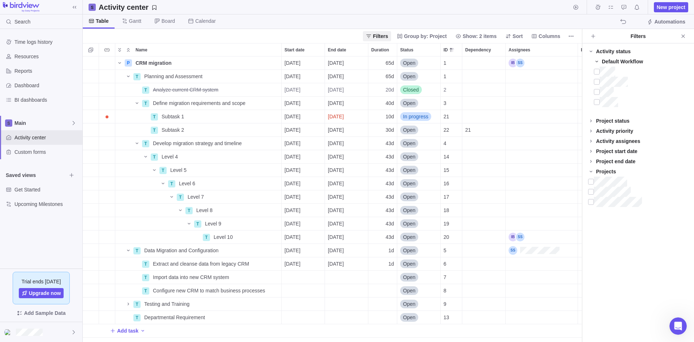
click at [596, 60] on icon at bounding box center [597, 62] width 6 height 6
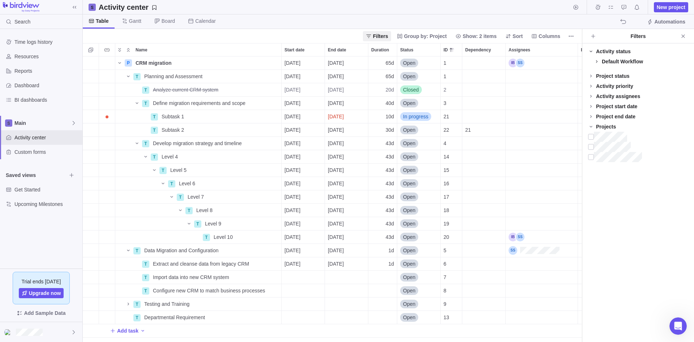
click at [590, 50] on icon at bounding box center [591, 51] width 6 height 6
click at [592, 61] on icon at bounding box center [591, 62] width 6 height 6
click at [593, 81] on div at bounding box center [591, 82] width 6 height 10
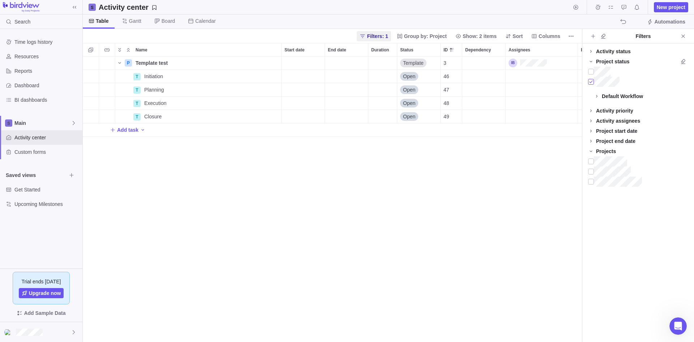
scroll to position [280, 494]
click at [590, 81] on div at bounding box center [591, 82] width 6 height 10
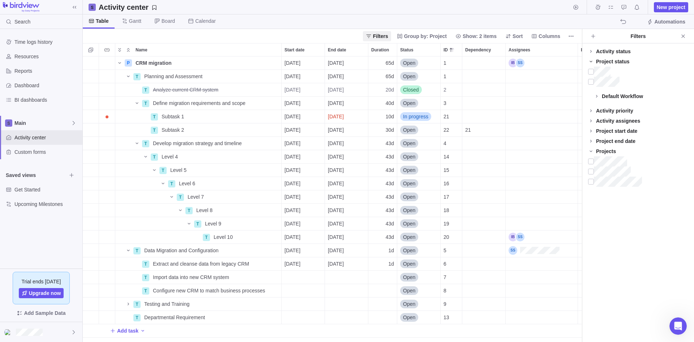
click at [591, 61] on icon at bounding box center [591, 62] width 6 height 6
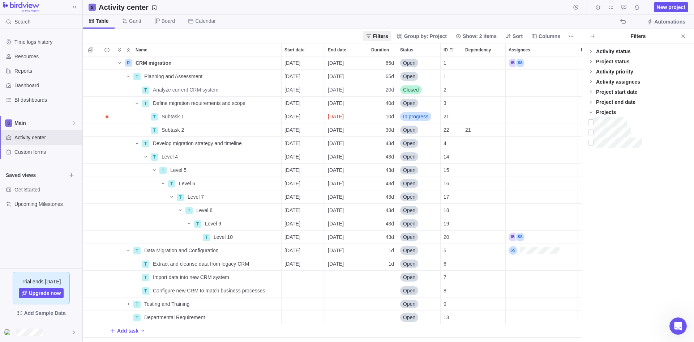
click at [592, 81] on icon at bounding box center [591, 82] width 6 height 6
click at [592, 81] on icon at bounding box center [591, 81] width 3 height 1
